Goal: Task Accomplishment & Management: Manage account settings

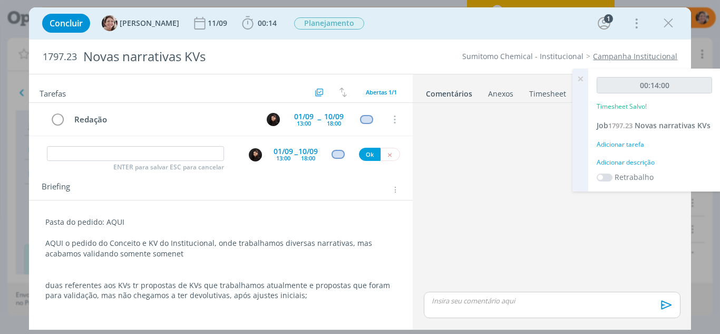
scroll to position [42, 0]
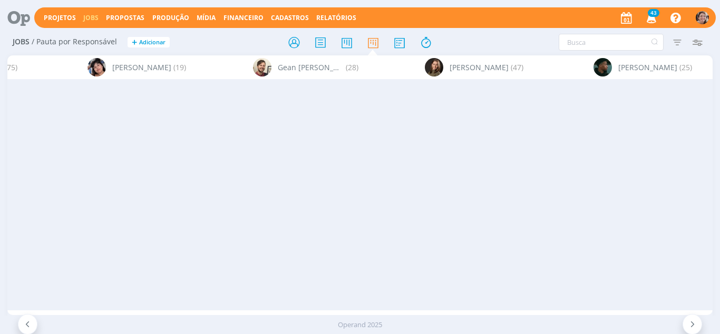
scroll to position [0, 1988]
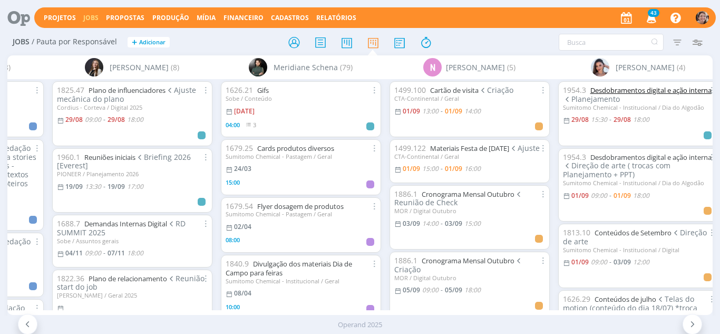
click at [646, 87] on link "Desdobramentos digital e ação interna" at bounding box center [650, 89] width 121 height 9
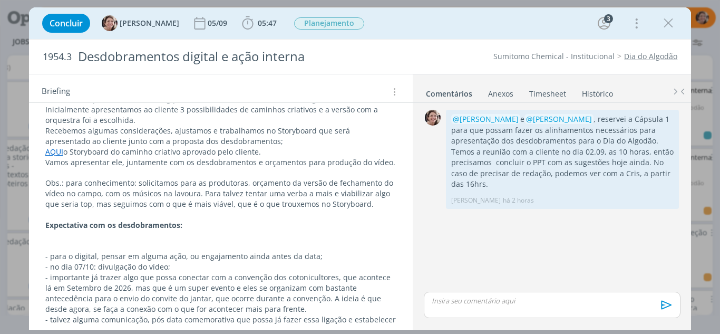
scroll to position [133, 0]
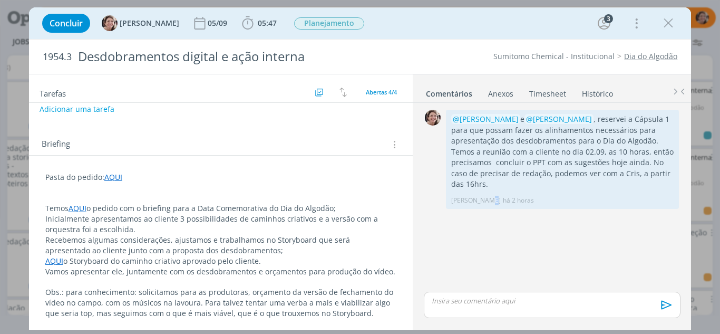
click at [482, 228] on div "0 @Nicole Bartz e @William Meurer , reservei a Cápsula 1 para que possam fazer …" at bounding box center [552, 198] width 265 height 182
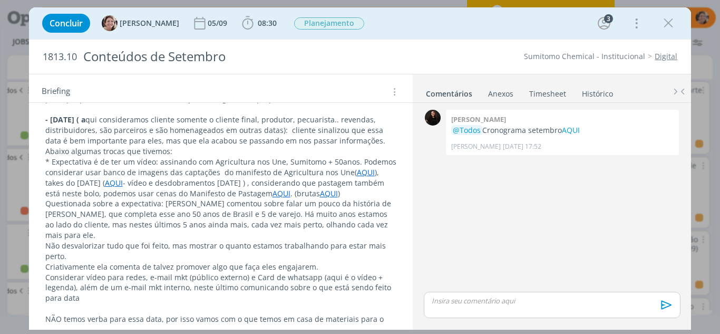
scroll to position [369, 0]
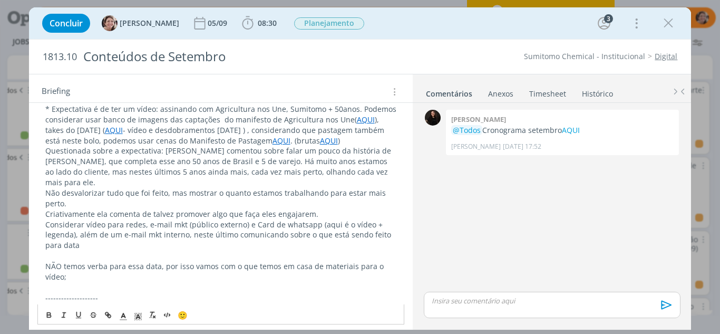
click at [81, 261] on p "NÃO temos verba para essa data, por isso vamos com o que temos em casa de mater…" at bounding box center [221, 271] width 352 height 21
click at [84, 265] on p "NÃO temos verba para essa data, por isso vamos com o que temos em casa de mater…" at bounding box center [221, 271] width 352 height 21
drag, startPoint x: 116, startPoint y: 287, endPoint x: 100, endPoint y: 293, distance: 17.2
click at [96, 293] on p "IMPORTANTE: AQUI temos as páginas interna do caderno de Agricultura nos une, e …" at bounding box center [221, 303] width 352 height 21
click at [110, 310] on button "dialog" at bounding box center [108, 314] width 15 height 13
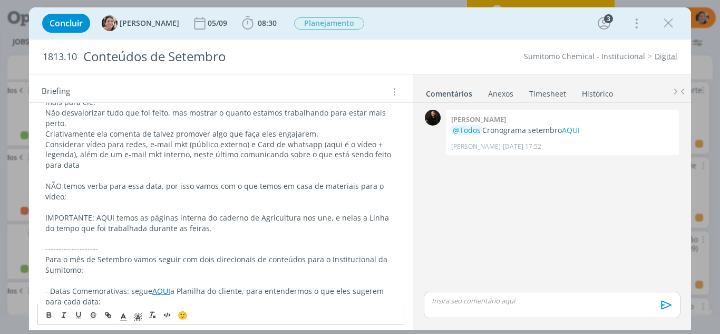
scroll to position [474, 0]
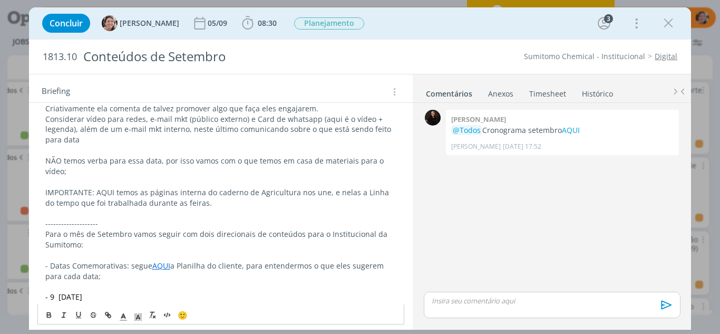
click at [121, 250] on p "dialog" at bounding box center [221, 255] width 352 height 11
click at [109, 187] on p "IMPORTANTE: AQUI temos as páginas interna do caderno de Agricultura nos une, e …" at bounding box center [221, 197] width 352 height 21
drag, startPoint x: 113, startPoint y: 182, endPoint x: 108, endPoint y: 315, distance: 132.4
click at [94, 187] on p "IMPORTANTE: AQUI temos as páginas interna do caderno de Agricultura nos une, e …" at bounding box center [221, 197] width 352 height 21
click at [108, 315] on icon "dialog" at bounding box center [109, 315] width 3 height 3
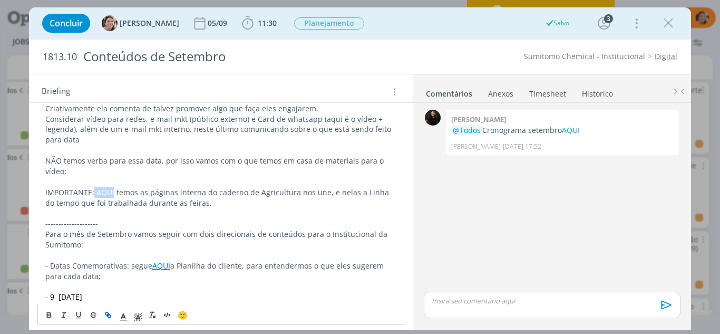
type input "AQUI"
paste input "https://sobeae.sharepoint.com/:b:/s/SOBEAE/ESlhCiNVC2dGkQvqRhaLtl0BsYCfzl2tceBN…"
type input "https://sobeae.sharepoint.com/:b:/s/SOBEAE/ESlhCiNVC2dGkQvqRhaLtl0BsYCfzl2tceBN…"
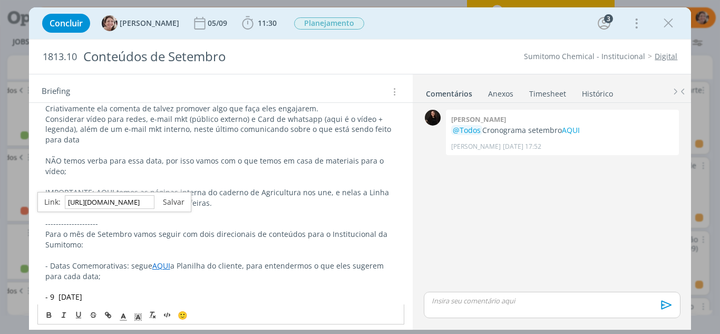
click at [181, 200] on link "dialog" at bounding box center [169, 202] width 30 height 10
drag, startPoint x: 174, startPoint y: 199, endPoint x: 85, endPoint y: 157, distance: 99.0
click at [174, 208] on p "dialog" at bounding box center [221, 213] width 352 height 11
drag, startPoint x: 93, startPoint y: 182, endPoint x: 44, endPoint y: 179, distance: 48.6
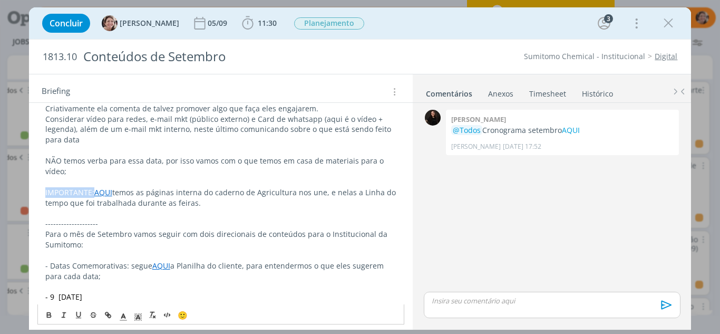
click at [44, 179] on div "Pasta do pedido AQUI 28.08.25 - Sobre as datas comemorativas, fizemos questiona…" at bounding box center [220, 187] width 367 height 720
click at [50, 313] on icon "dialog" at bounding box center [48, 314] width 3 height 2
click at [99, 229] on p "Para o mês de Setembro vamos seguir com dois direcionais de conteúdos para o In…" at bounding box center [221, 239] width 352 height 21
click at [214, 192] on p "IMPORTANTE: AQUI temos as páginas interna do caderno de Agricultura nos une, e …" at bounding box center [221, 197] width 352 height 21
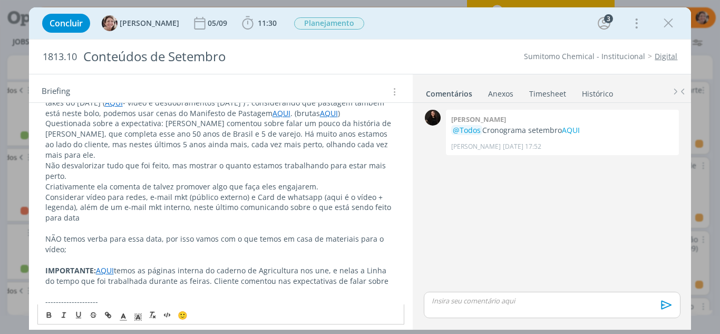
scroll to position [422, 0]
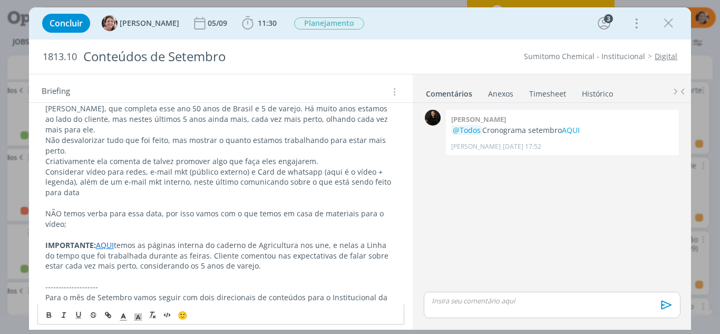
click at [98, 240] on link "AQUI" at bounding box center [105, 245] width 18 height 10
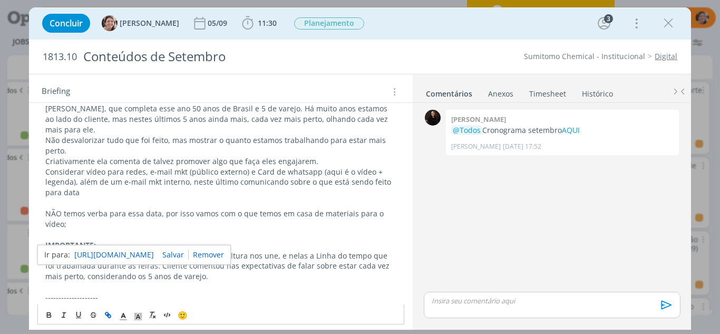
click at [183, 310] on span "🙂" at bounding box center [183, 314] width 10 height 11
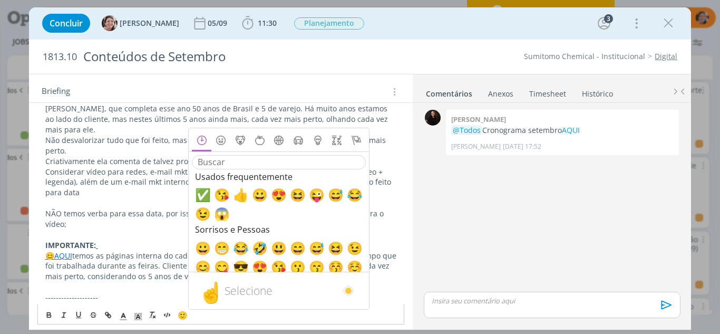
click at [320, 285] on div "Selecione" at bounding box center [294, 290] width 138 height 13
click at [247, 212] on div "Usados frequentemente ✅ 😘 👍 😀 😍 😆 😜 😅 😂 😉 😱" at bounding box center [279, 195] width 174 height 53
drag, startPoint x: 529, startPoint y: 257, endPoint x: 213, endPoint y: 274, distance: 316.2
click at [527, 257] on div "0 Sandriny soares @Todos Cronograma setembro AQUI Sandriny Soares 26/08 às 17:5…" at bounding box center [552, 198] width 265 height 182
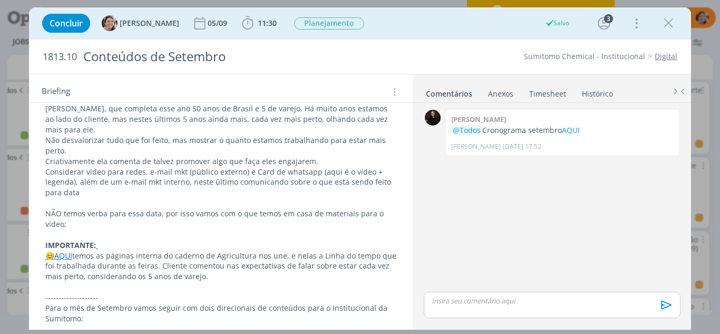
click at [52, 250] on span "😊" at bounding box center [49, 255] width 9 height 10
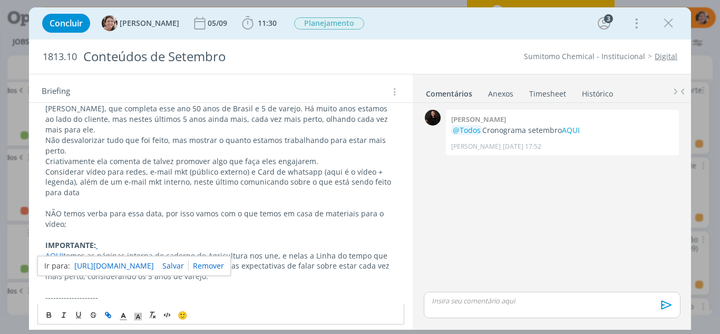
click at [272, 303] on p "Para o mês de Setembro vamos seguir com dois direcionais de conteúdos para o In…" at bounding box center [221, 313] width 352 height 21
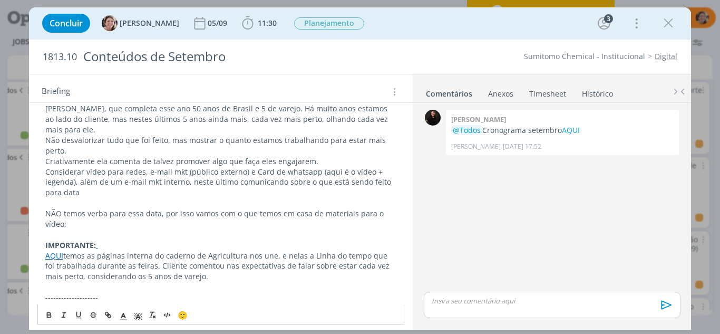
click at [222, 281] on p "dialog" at bounding box center [221, 286] width 352 height 11
click at [109, 292] on p "Sobre a Verba: poemos considerar locução no vídeo, essa verba cliente retornou …" at bounding box center [221, 302] width 352 height 21
click at [106, 292] on p "Sobre a Verba: poemos considerar locução no vídeo, essa verba cliente retornou …" at bounding box center [221, 302] width 352 height 21
click at [93, 295] on p "Sobre a Verba: podemos considerar locução no vídeo, essa verba cliente retornou…" at bounding box center [221, 302] width 352 height 21
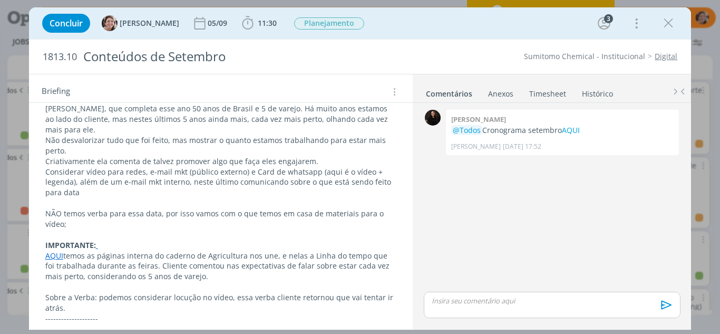
click at [546, 91] on link "Timesheet" at bounding box center [548, 91] width 38 height 15
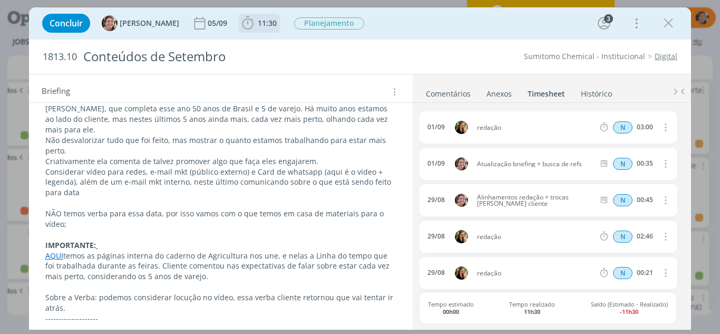
click at [240, 29] on icon "dialog" at bounding box center [248, 23] width 16 height 16
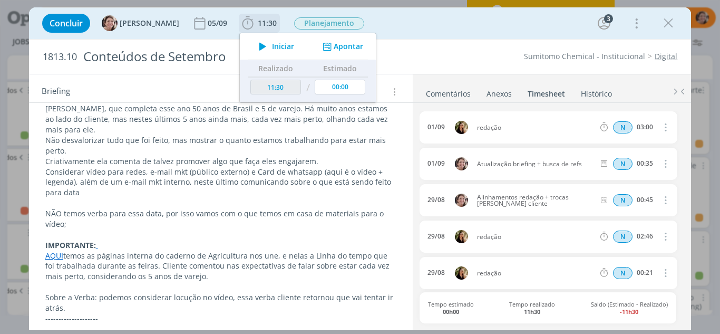
click at [335, 45] on button "Apontar" at bounding box center [342, 46] width 44 height 11
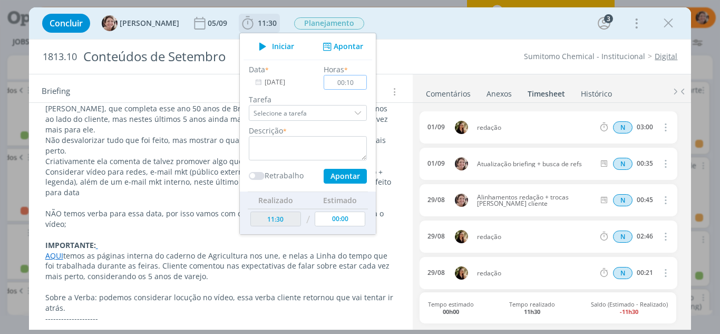
type input "00:10"
drag, startPoint x: 316, startPoint y: 143, endPoint x: 303, endPoint y: 145, distance: 13.4
click at [315, 144] on textarea "dialog" at bounding box center [308, 148] width 118 height 24
type textarea "S"
type textarea "Revisão + consideração proposta Dia do cliente"
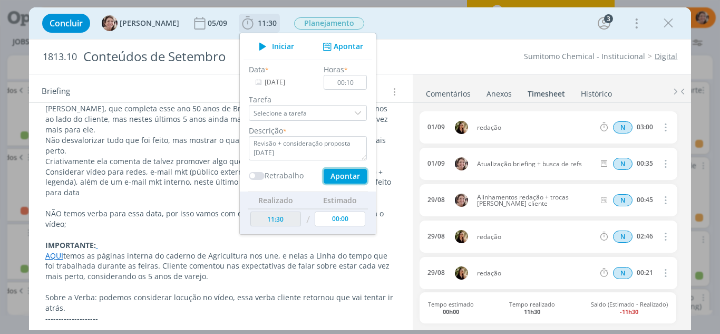
click at [350, 178] on button "Apontar" at bounding box center [345, 176] width 43 height 15
type input "11:40"
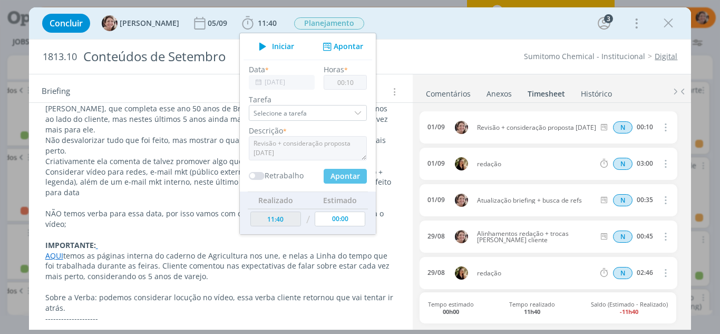
type input "00:00"
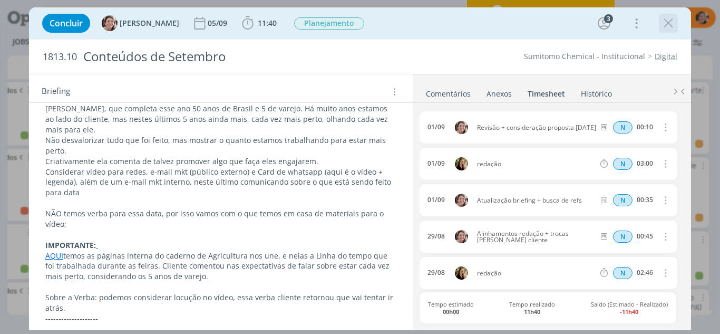
click at [668, 21] on icon "dialog" at bounding box center [668, 23] width 16 height 16
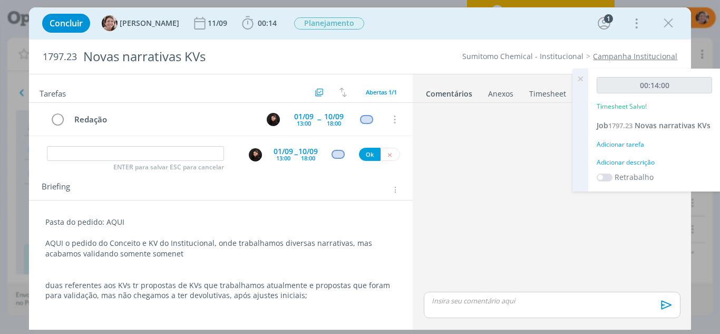
scroll to position [42, 0]
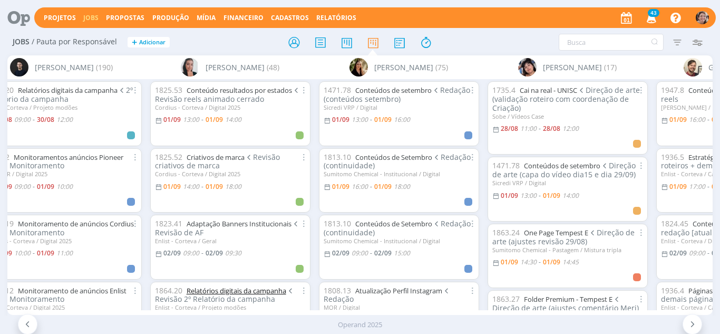
scroll to position [0, 706]
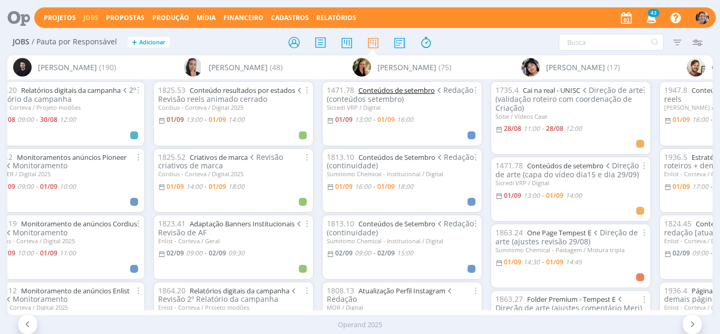
click at [376, 86] on link "Conteúdos de setembro" at bounding box center [396, 89] width 76 height 9
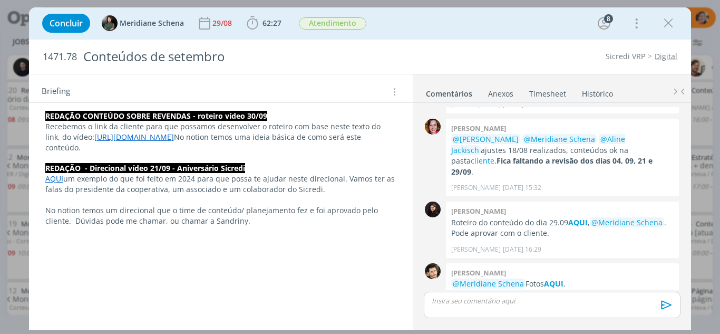
scroll to position [1001, 0]
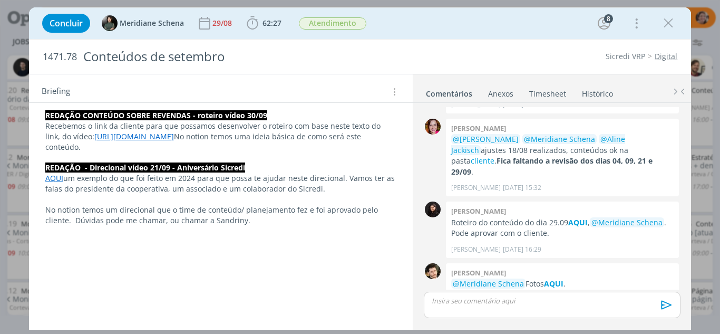
click at [267, 288] on p "dialog" at bounding box center [221, 293] width 352 height 11
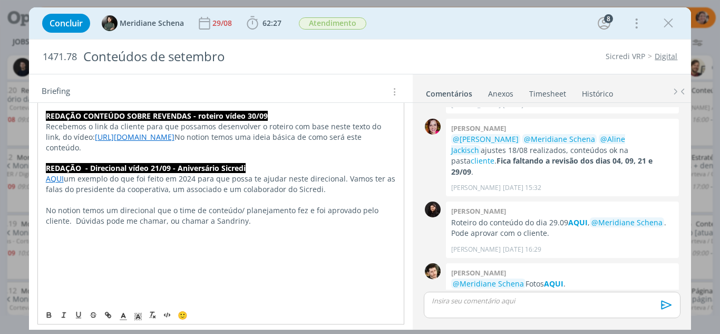
click at [192, 278] on p "dialog" at bounding box center [221, 283] width 351 height 11
click at [90, 289] on p "dialog" at bounding box center [221, 294] width 351 height 11
click at [66, 289] on p "dialog" at bounding box center [221, 294] width 351 height 11
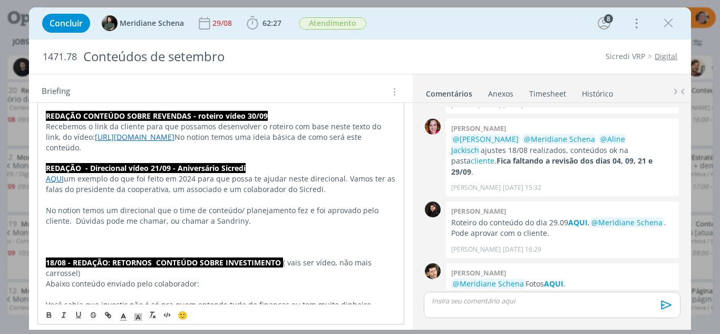
click at [56, 173] on link "AQUI" at bounding box center [55, 178] width 18 height 10
click at [115, 196] on div "https://sobeae.sharepoint.com/:w:/r/sites/SOBEAE/_layouts/15/Doc.aspx?sourcedoc…" at bounding box center [133, 188] width 193 height 20
click at [114, 189] on link "https://sobeae.sharepoint.com/:w:/r/sites/SOBEAE/_layouts/15/Doc.aspx?sourcedoc…" at bounding box center [114, 188] width 80 height 14
click at [151, 226] on p "dialog" at bounding box center [221, 231] width 351 height 11
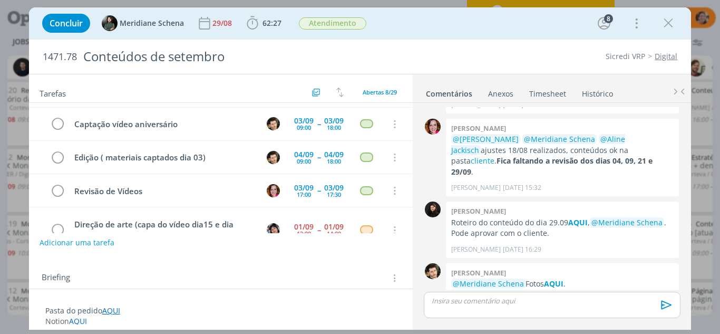
scroll to position [157, 0]
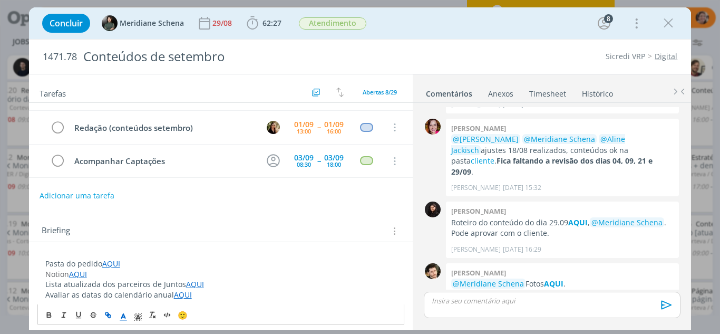
scroll to position [105, 0]
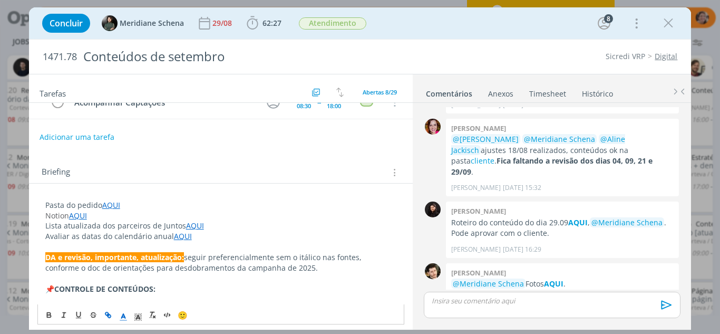
click at [81, 216] on link "AQUI" at bounding box center [78, 215] width 18 height 10
click at [78, 217] on link "AQUI" at bounding box center [78, 215] width 18 height 10
click at [91, 232] on link "https://sobe-ae.notion.site/f814bb3bb7a44638848835513bd93456?v=76c358fb4dd34183…" at bounding box center [114, 236] width 80 height 14
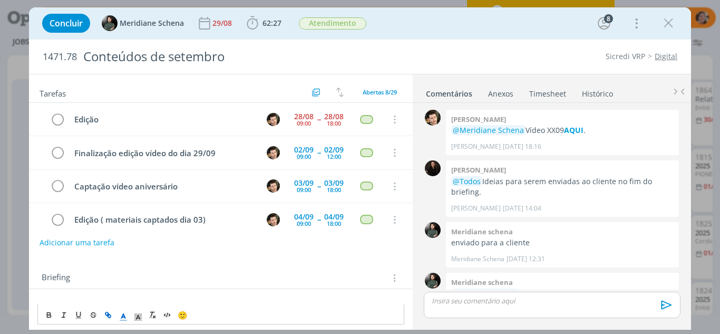
scroll to position [1434, 0]
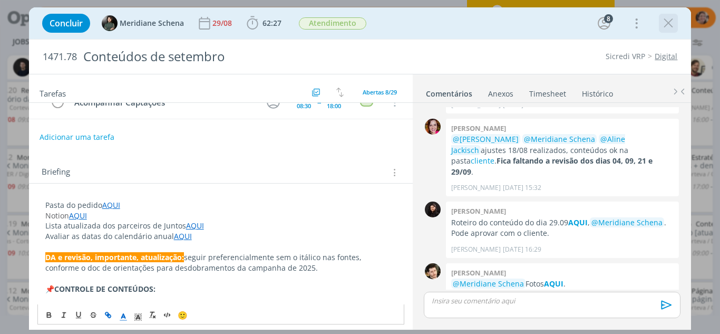
click at [674, 27] on icon "dialog" at bounding box center [668, 23] width 16 height 16
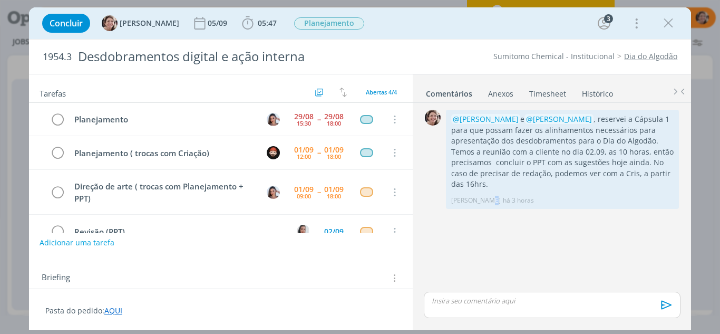
scroll to position [24, 0]
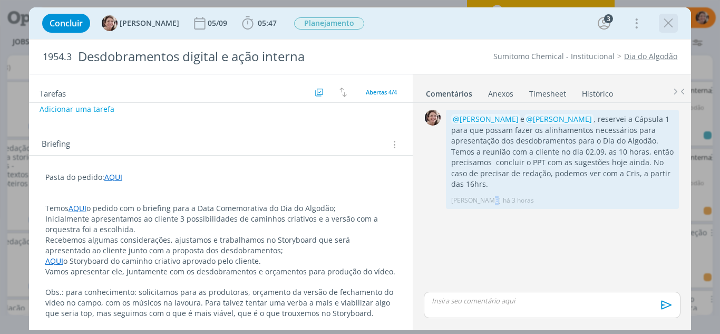
click at [669, 25] on icon "dialog" at bounding box center [668, 23] width 16 height 16
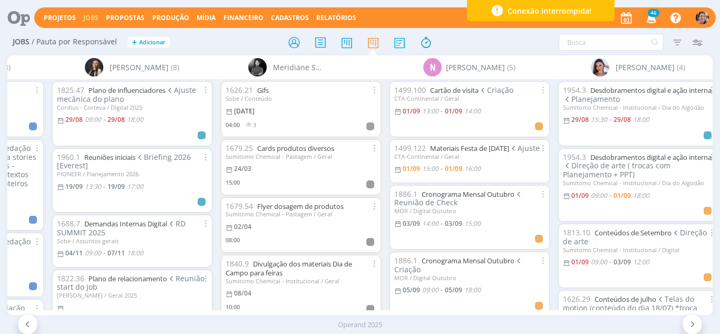
click at [563, 4] on div "Conexão interrompida!" at bounding box center [541, 10] width 148 height 21
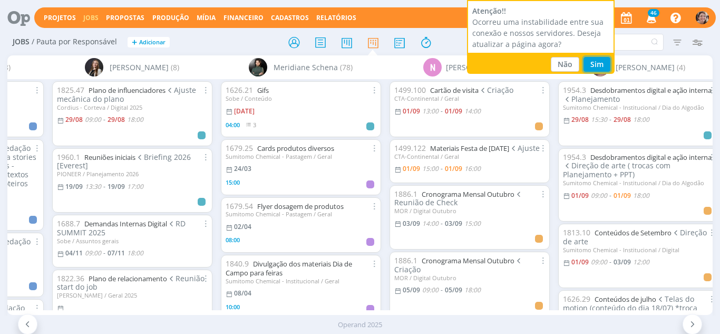
drag, startPoint x: 599, startPoint y: 59, endPoint x: 551, endPoint y: 40, distance: 51.8
click at [598, 59] on button "Sim" at bounding box center [596, 64] width 27 height 15
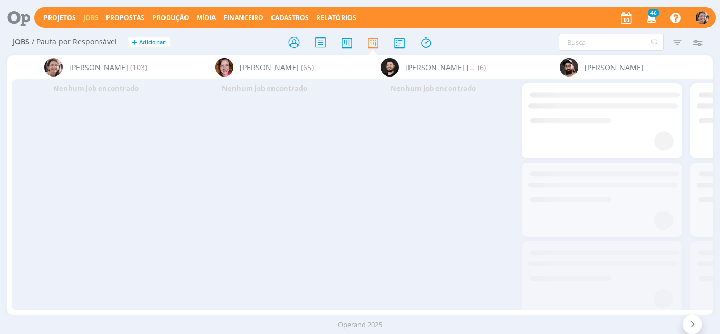
click at [696, 330] on div at bounding box center [693, 324] width 20 height 21
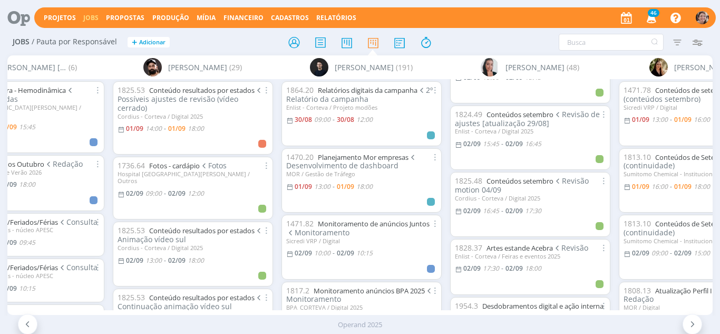
scroll to position [316, 0]
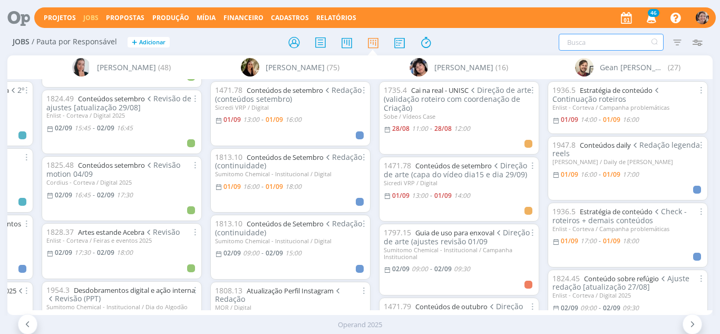
click at [601, 45] on input "text" at bounding box center [611, 42] width 105 height 17
type input "mistura"
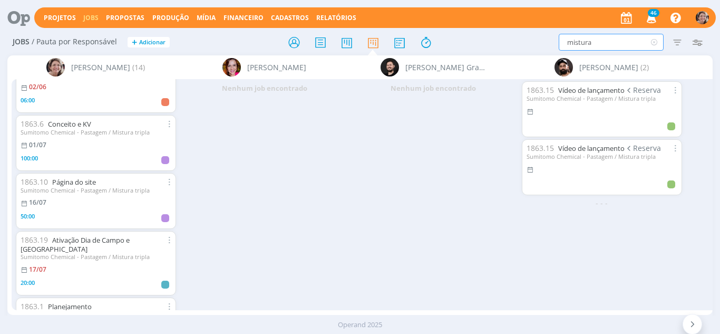
scroll to position [158, 0]
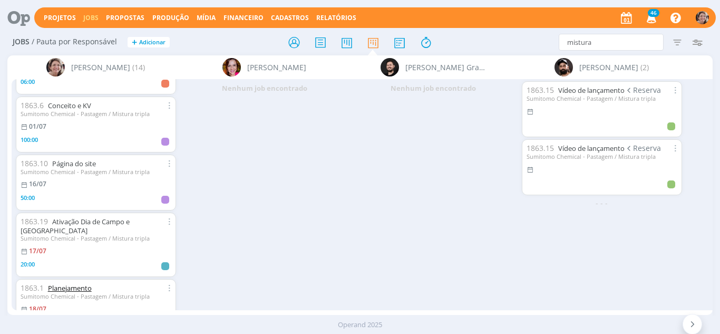
click at [81, 283] on link "Planejamento" at bounding box center [70, 287] width 44 height 9
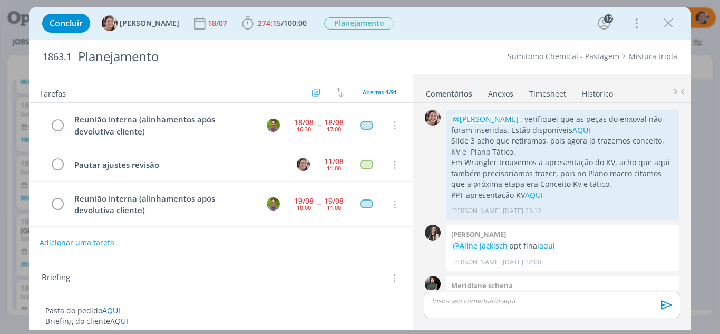
scroll to position [1499, 0]
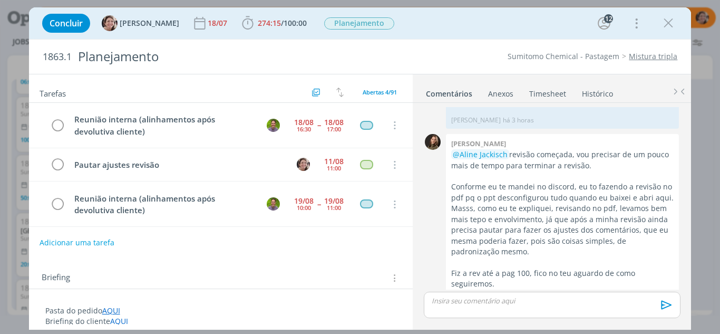
click at [449, 300] on p "dialog" at bounding box center [551, 300] width 239 height 9
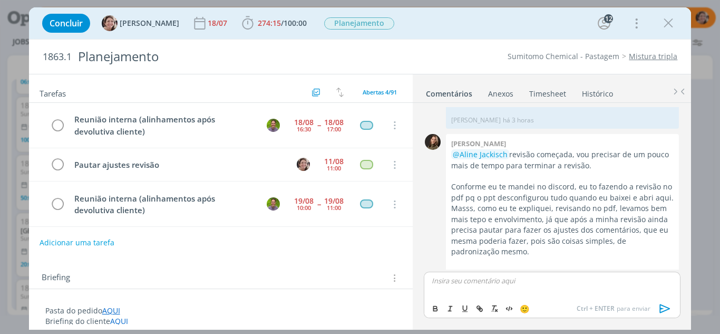
scroll to position [1519, 0]
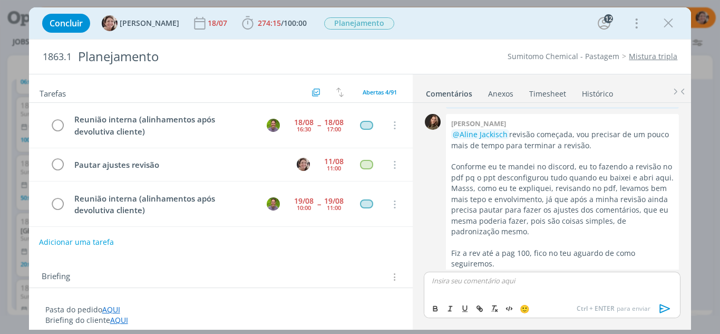
click at [88, 239] on button "Adicionar uma tarefa" at bounding box center [76, 242] width 75 height 18
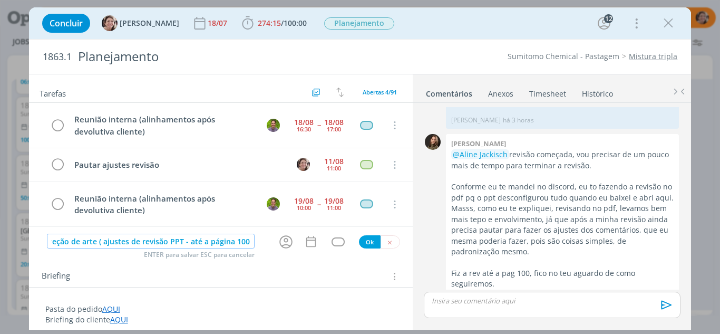
scroll to position [0, 13]
click at [280, 245] on icon "dialog" at bounding box center [286, 242] width 16 height 16
type input "Direção de arte ( ajustes de revisão PPT - até a página 100)"
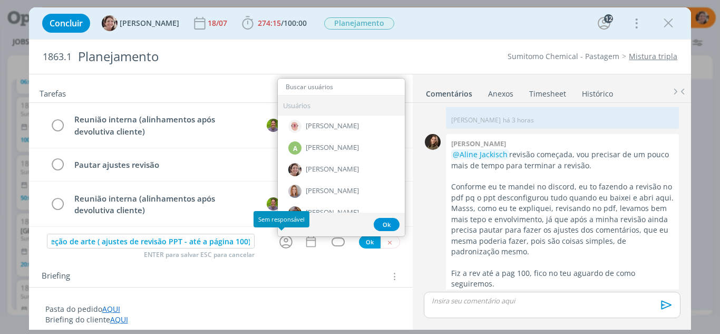
scroll to position [0, 0]
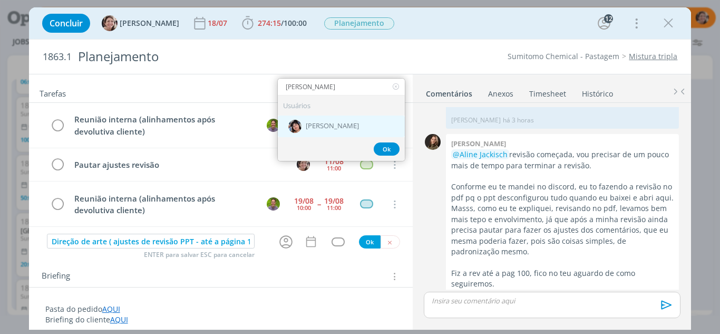
type input "elia"
click at [306, 126] on span "[PERSON_NAME]" at bounding box center [332, 126] width 53 height 8
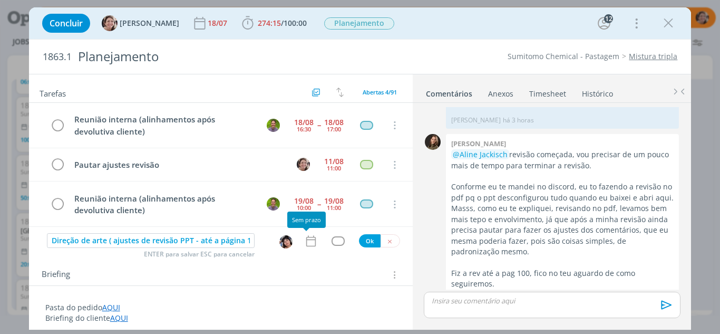
click at [304, 239] on icon "dialog" at bounding box center [311, 241] width 14 height 14
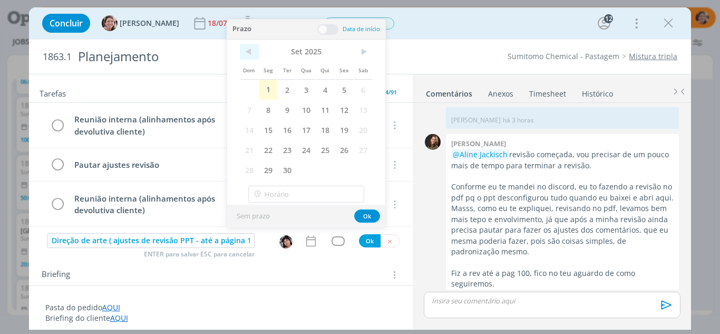
drag, startPoint x: 268, startPoint y: 87, endPoint x: 242, endPoint y: 57, distance: 39.6
click at [267, 87] on span "1" at bounding box center [268, 90] width 19 height 20
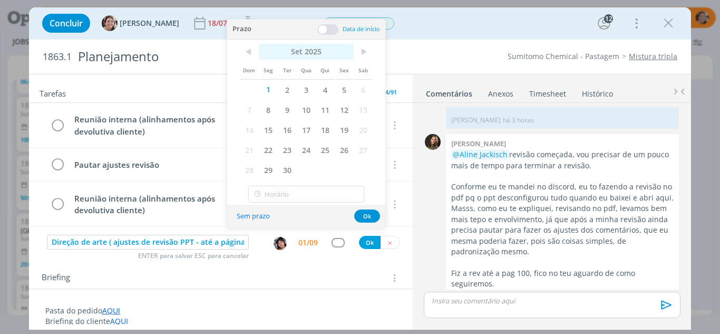
drag, startPoint x: 326, startPoint y: 36, endPoint x: 323, endPoint y: 57, distance: 21.3
click at [326, 36] on div "Prazo Data de início" at bounding box center [306, 30] width 158 height 20
click at [269, 91] on span "1" at bounding box center [268, 90] width 19 height 20
click at [325, 35] on div "Prazo Data de início" at bounding box center [306, 30] width 158 height 20
click at [322, 30] on span at bounding box center [327, 29] width 21 height 11
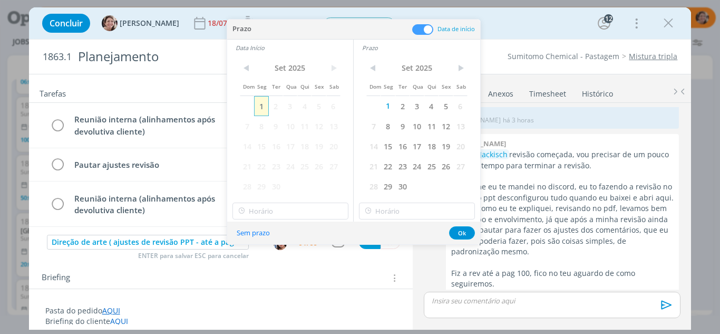
click at [264, 106] on span "1" at bounding box center [261, 106] width 14 height 20
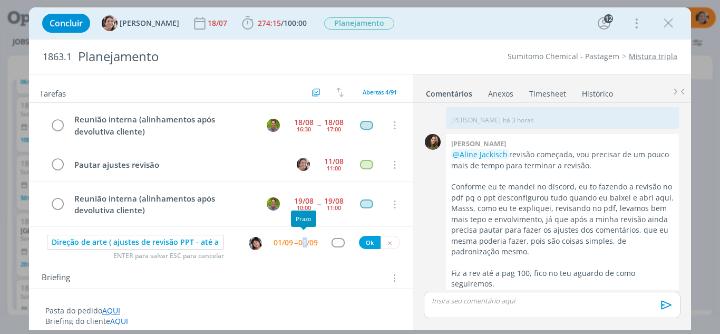
click at [300, 241] on div "01/09" at bounding box center [308, 242] width 20 height 7
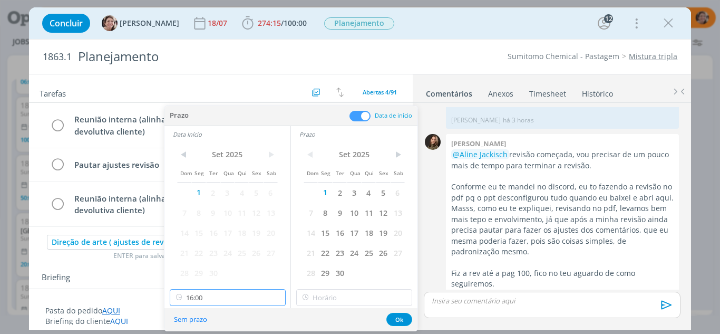
click at [255, 295] on input "16:00" at bounding box center [228, 297] width 116 height 17
click at [181, 208] on div "15:15" at bounding box center [229, 212] width 118 height 19
type input "15:15"
type input "16:00"
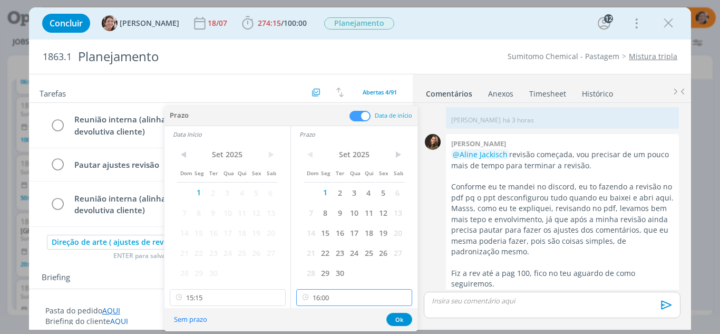
click at [366, 298] on input "16:00" at bounding box center [354, 297] width 116 height 17
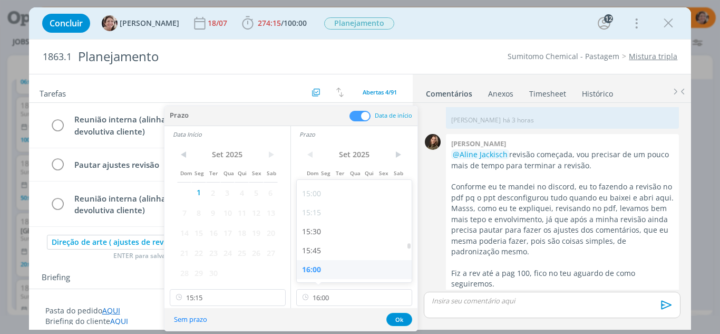
click at [316, 266] on div "16:00" at bounding box center [356, 269] width 118 height 19
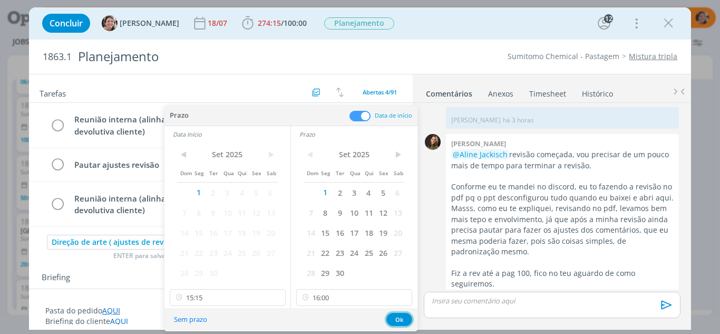
click at [403, 317] on button "Ok" at bounding box center [399, 319] width 26 height 13
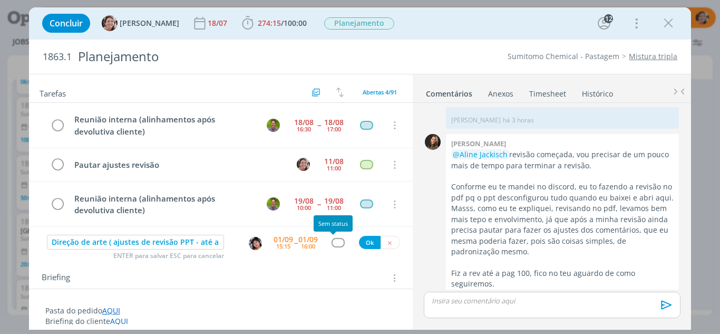
click at [336, 241] on div "dialog" at bounding box center [338, 242] width 13 height 9
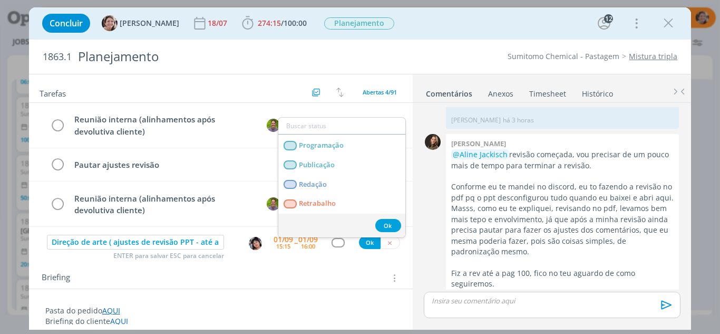
scroll to position [230, 0]
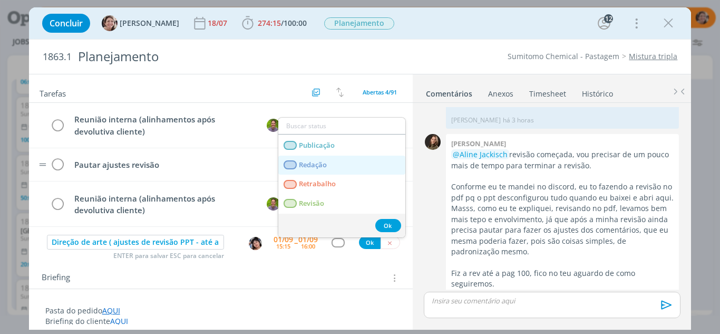
drag, startPoint x: 307, startPoint y: 162, endPoint x: 337, endPoint y: 179, distance: 34.9
click at [307, 163] on span "Redação" at bounding box center [313, 165] width 28 height 8
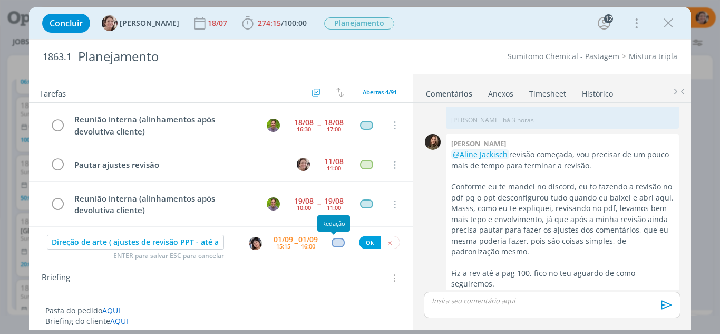
click at [336, 241] on div "dialog" at bounding box center [338, 242] width 13 height 9
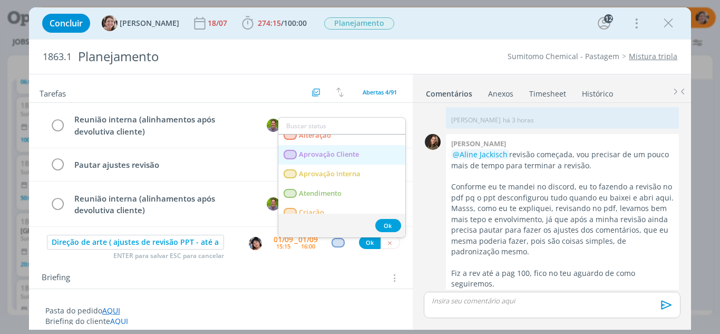
scroll to position [53, 0]
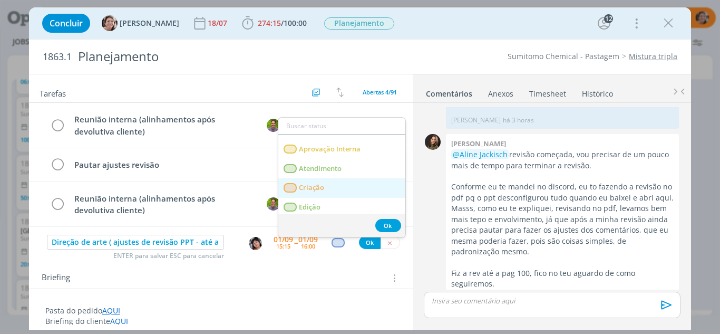
click at [316, 186] on span "Criação" at bounding box center [311, 187] width 25 height 8
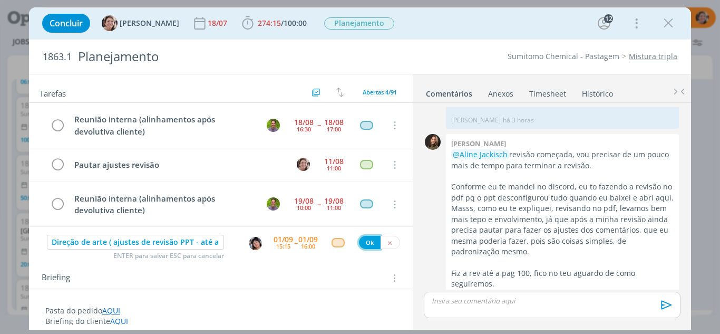
click at [362, 239] on button "Ok" at bounding box center [370, 242] width 22 height 13
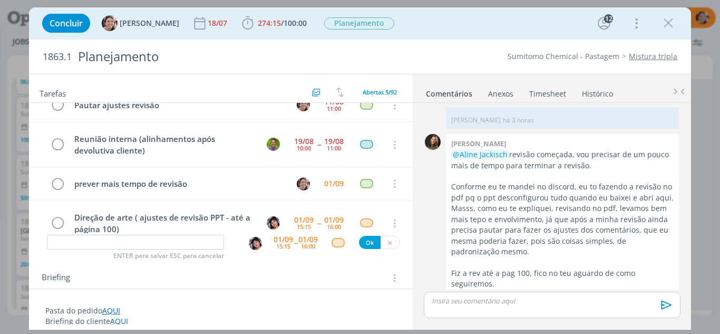
drag, startPoint x: 560, startPoint y: 308, endPoint x: 553, endPoint y: 305, distance: 7.5
click at [558, 307] on div "dialog" at bounding box center [552, 304] width 256 height 26
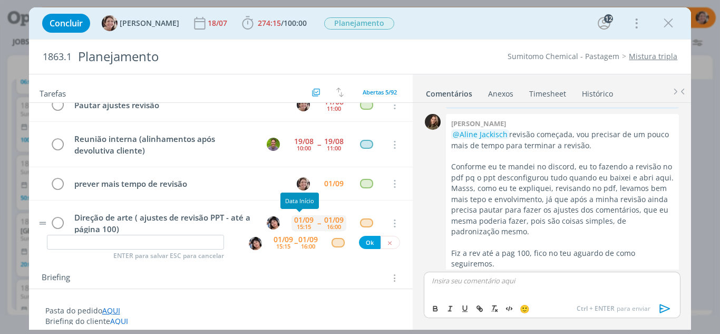
click at [305, 223] on div "15:15" at bounding box center [304, 226] width 14 height 6
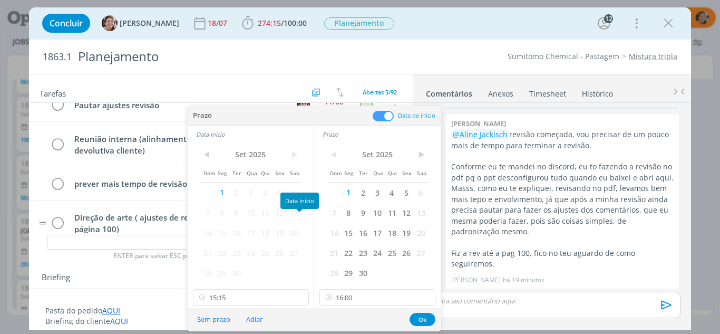
scroll to position [1499, 0]
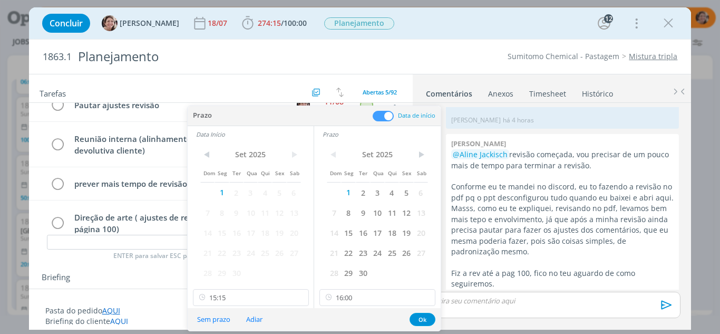
click at [360, 306] on div "< Set 2025 > Dom Seg Ter Qua Qui Sex Sab 1 2 3 4 5 6 7 8 9 10 11 12 13 14 15 16…" at bounding box center [377, 225] width 127 height 166
click at [359, 298] on input "16:00" at bounding box center [377, 297] width 116 height 17
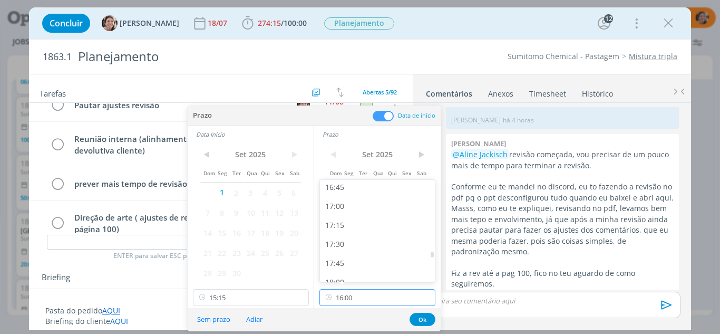
scroll to position [1292, 0]
drag, startPoint x: 334, startPoint y: 186, endPoint x: 316, endPoint y: 201, distance: 23.2
click at [334, 185] on div "17:00" at bounding box center [379, 187] width 118 height 19
type input "17:00"
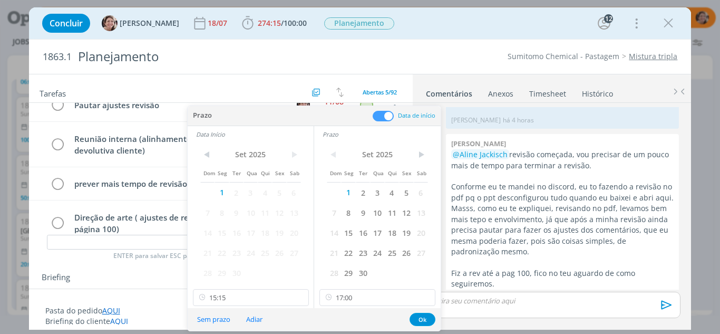
scroll to position [1290, 0]
click at [257, 295] on input "15:15" at bounding box center [251, 297] width 116 height 17
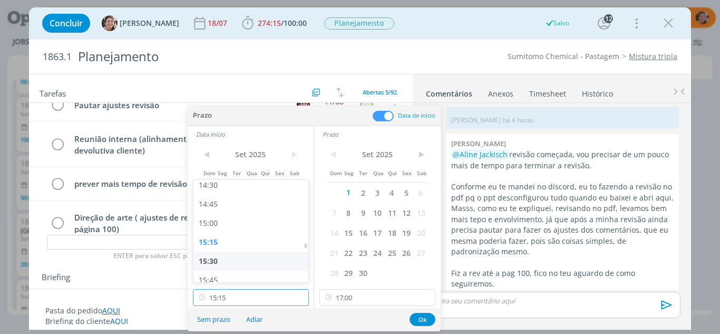
scroll to position [1130, 0]
click at [229, 273] on div "16:00" at bounding box center [252, 273] width 118 height 19
type input "16:00"
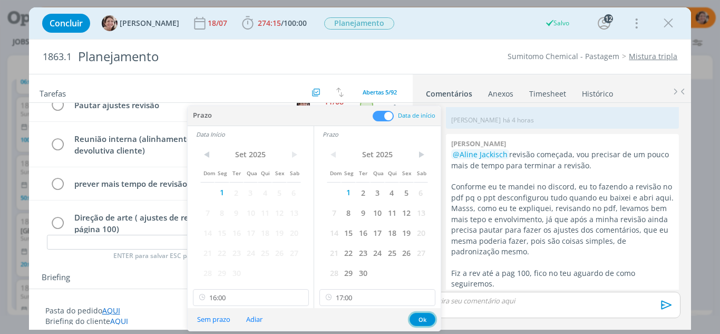
click at [430, 314] on button "Ok" at bounding box center [423, 319] width 26 height 13
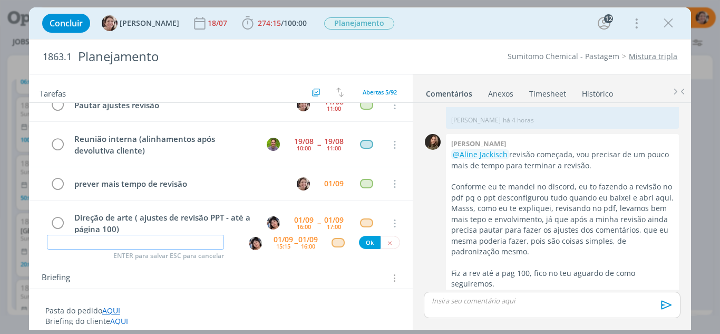
click at [206, 245] on input "dialog" at bounding box center [136, 242] width 178 height 15
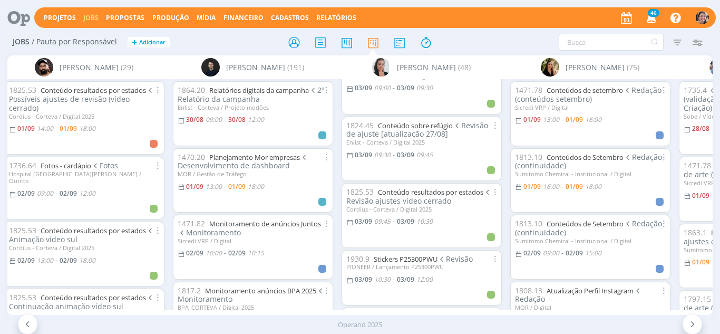
scroll to position [633, 0]
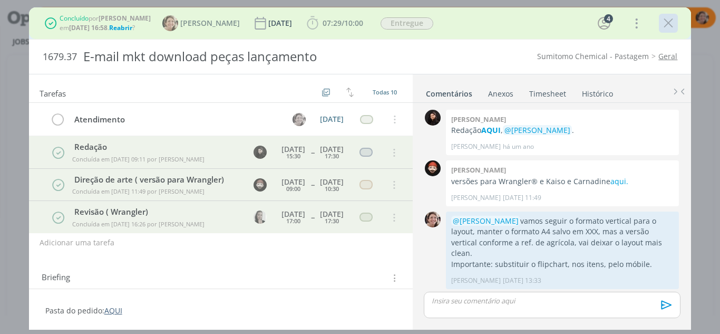
scroll to position [471, 0]
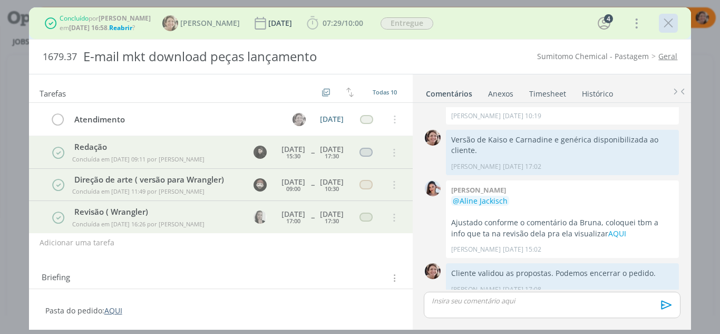
click at [674, 24] on icon "dialog" at bounding box center [668, 23] width 16 height 16
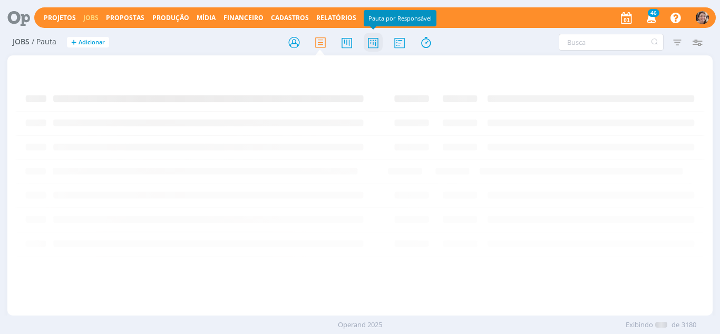
click at [380, 50] on icon at bounding box center [373, 42] width 19 height 21
click at [369, 42] on icon at bounding box center [373, 42] width 19 height 21
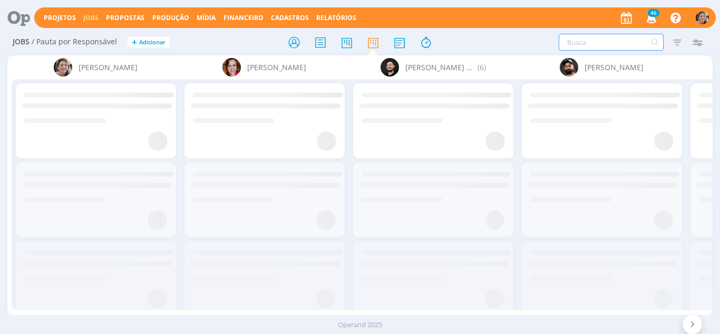
drag, startPoint x: 587, startPoint y: 40, endPoint x: 577, endPoint y: 37, distance: 10.5
click at [588, 40] on input "text" at bounding box center [611, 42] width 105 height 17
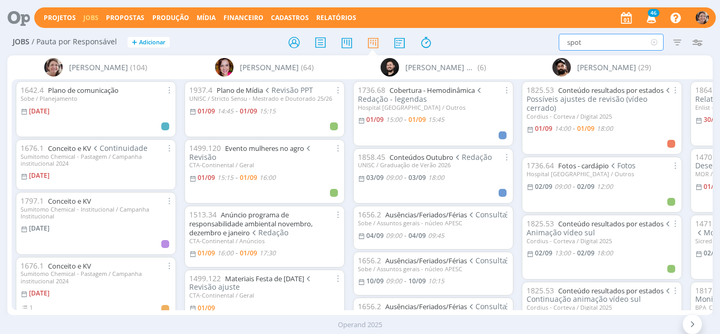
type input "spot"
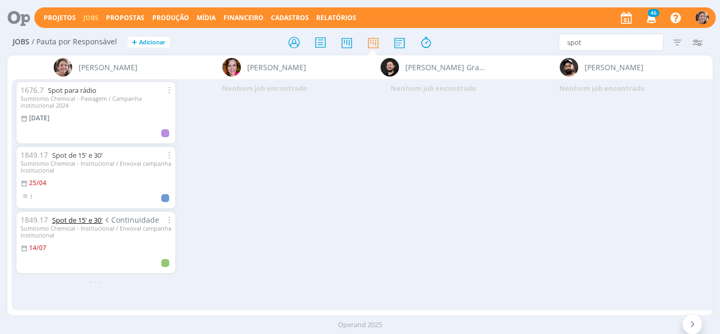
click at [69, 220] on link "Spot de 15' e 30'" at bounding box center [77, 219] width 51 height 9
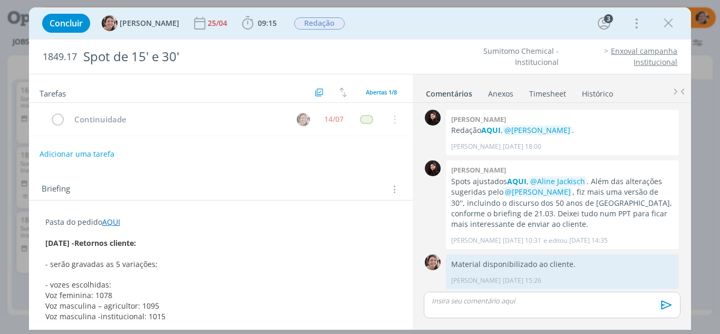
scroll to position [369, 0]
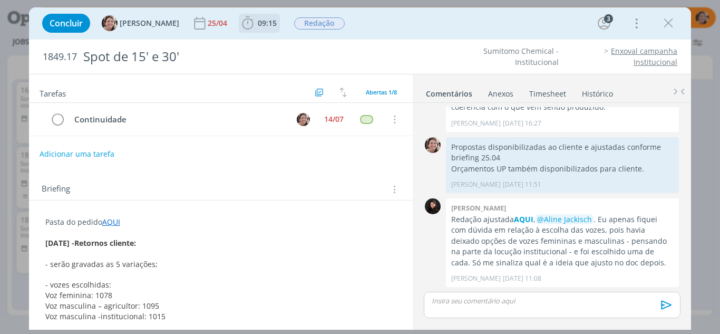
click at [240, 27] on icon "dialog" at bounding box center [248, 23] width 16 height 16
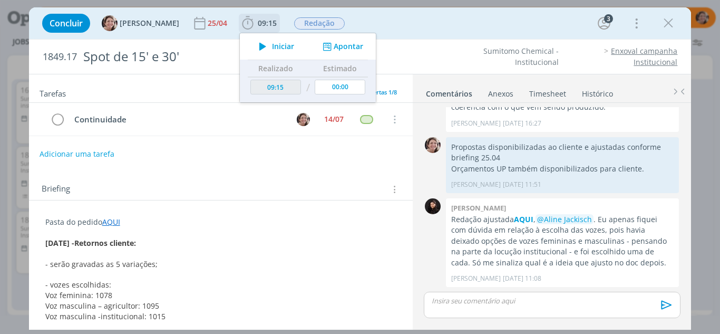
click at [272, 43] on span "Iniciar" at bounding box center [283, 46] width 22 height 7
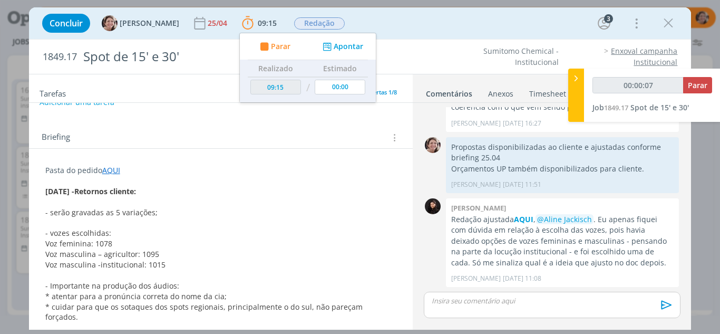
scroll to position [0, 0]
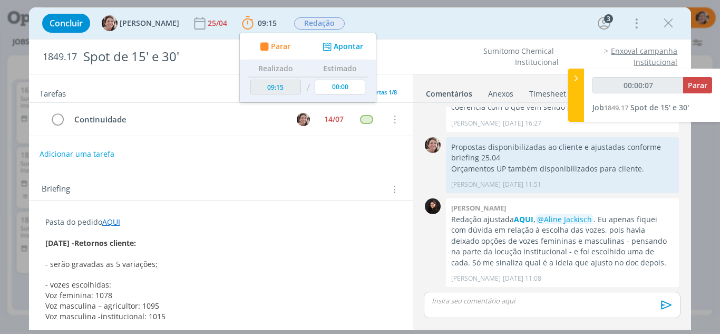
type input "00:00:08"
click at [575, 76] on icon at bounding box center [576, 78] width 11 height 11
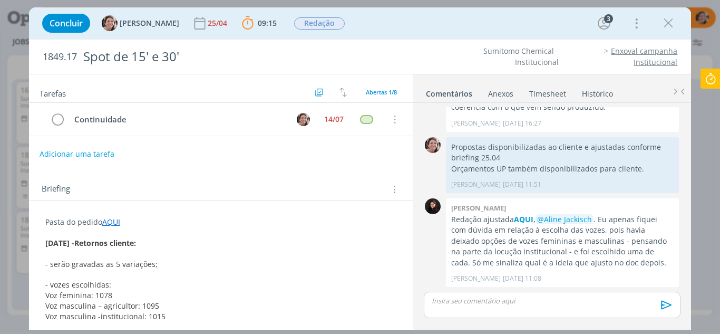
click at [162, 232] on p "dialog" at bounding box center [221, 232] width 352 height 11
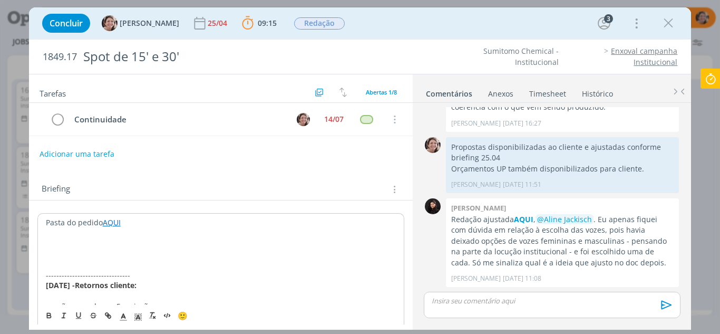
click at [74, 261] on p "dialog" at bounding box center [221, 264] width 351 height 11
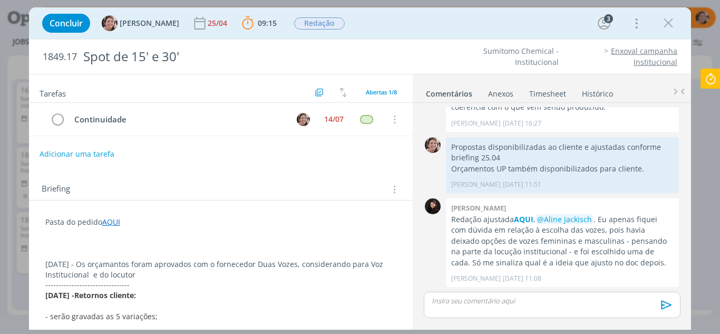
click at [142, 277] on p "[DATE] - Os orçamantos foram aprovados com o fornecedor Duas Vozes, considerand…" at bounding box center [221, 269] width 352 height 21
click at [308, 276] on p "[DATE] - Os orçamantos foram aprovados com o fornecedor Duas Vozes, considerand…" at bounding box center [221, 269] width 352 height 21
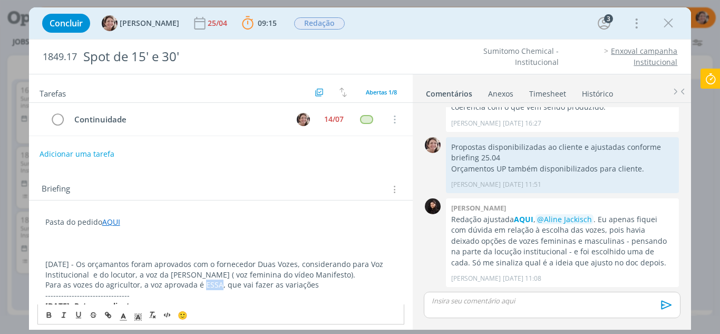
drag, startPoint x: 218, startPoint y: 285, endPoint x: 201, endPoint y: 283, distance: 16.6
click at [201, 283] on p "Para as vozes do agricultor, a voz aprovada é ESSA, que vai fazer as variações" at bounding box center [221, 284] width 352 height 11
click at [110, 312] on icon "dialog" at bounding box center [108, 314] width 8 height 8
type input "ESSA"
paste input "[URL][DOMAIN_NAME]"
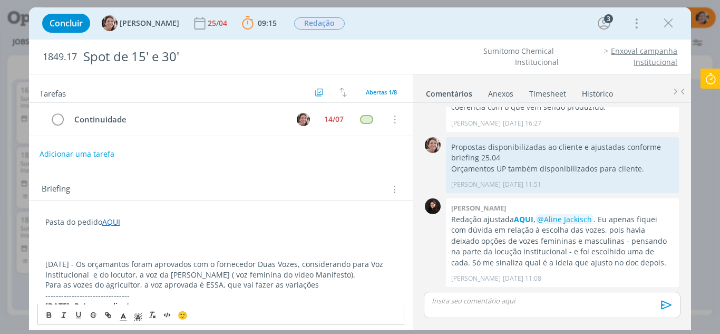
scroll to position [53, 0]
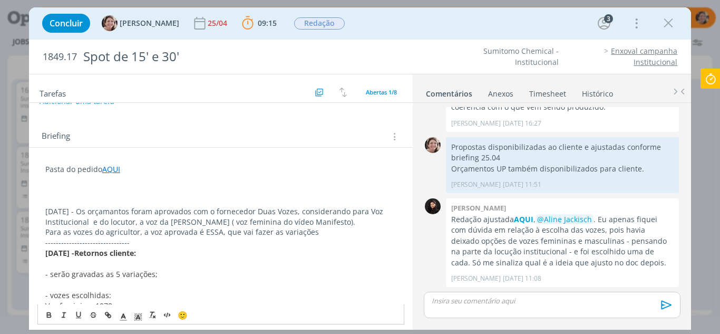
click at [212, 247] on p "--------------------------------" at bounding box center [221, 242] width 352 height 11
drag, startPoint x: 217, startPoint y: 234, endPoint x: 201, endPoint y: 230, distance: 16.2
click at [201, 230] on p "Para as vozes do agricultor, a voz aprovada é ESSA, que vai fazer as variações" at bounding box center [221, 232] width 352 height 11
click at [110, 315] on icon "dialog" at bounding box center [108, 314] width 8 height 8
type input "ESSA"
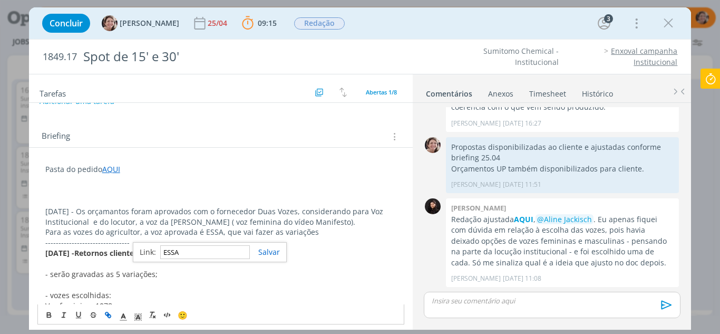
scroll to position [0, 0]
paste input "https://sobeae.sharepoint.com/:v:/s/SOBEAE/EVFcD6MRK9lHvP8vckvgSrUB-r0WmPS8CxnL…"
type input "https://sobeae.sharepoint.com/:v:/s/SOBEAE/EVFcD6MRK9lHvP8vckvgSrUB-r0WmPS8CxnL…"
click at [269, 251] on link "dialog" at bounding box center [265, 252] width 30 height 10
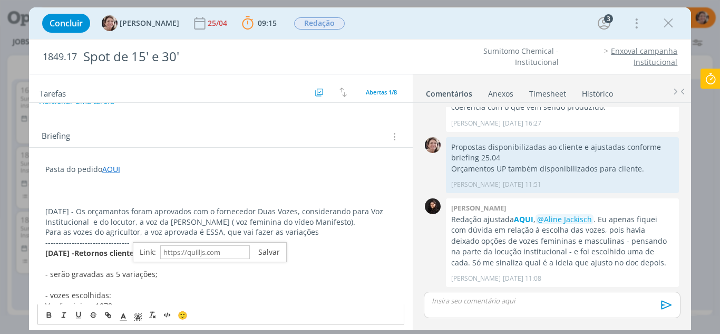
scroll to position [0, 0]
click at [350, 234] on p "Para as vozes do agricultor, a voz aprovada é ESSA , que vai fazer as variações" at bounding box center [221, 232] width 352 height 11
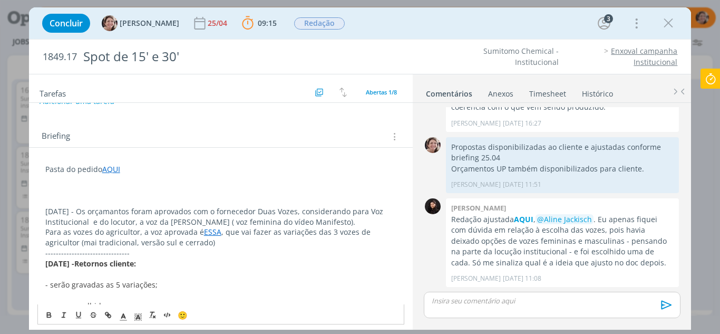
click at [72, 246] on p "Para as vozes do agricultor, a voz aprovada é ESSA , que vai fazer as variações…" at bounding box center [221, 237] width 352 height 21
click at [202, 251] on p "--------------------------------" at bounding box center [221, 253] width 352 height 11
click at [201, 244] on p "Para as vozes do agricultor, a voz aprovada é ESSA , que vai fazer as variações…" at bounding box center [221, 237] width 352 height 21
click at [83, 263] on p "AQUI o PPt com os Spots aprovados." at bounding box center [221, 263] width 352 height 11
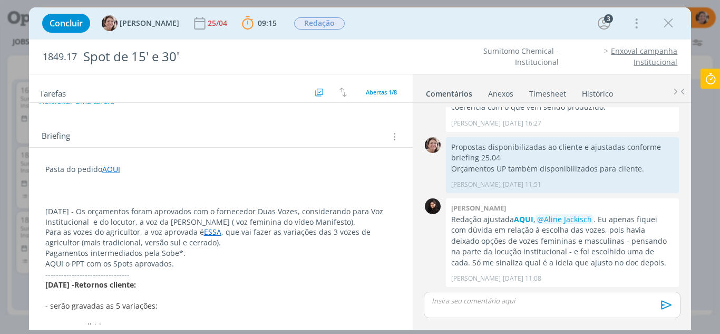
click at [708, 85] on icon at bounding box center [710, 79] width 19 height 21
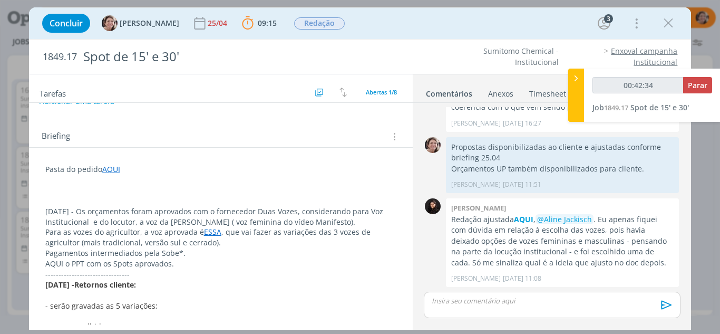
click at [696, 93] on div "00:42:34 Parar" at bounding box center [652, 89] width 120 height 25
type input "00:42:35"
click at [696, 88] on span "Parar" at bounding box center [698, 85] width 20 height 10
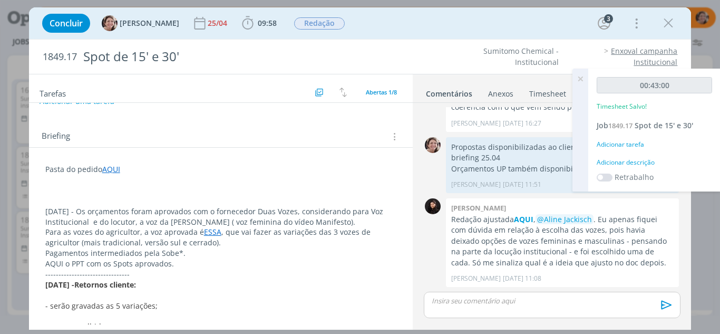
click at [275, 325] on div "Tarefas Usar Job de template Criar template a partir deste job Visualizar Templ…" at bounding box center [360, 202] width 663 height 256
drag, startPoint x: 57, startPoint y: 264, endPoint x: 43, endPoint y: 261, distance: 15.0
click at [109, 317] on icon "dialog" at bounding box center [108, 314] width 8 height 8
type input "AQUI"
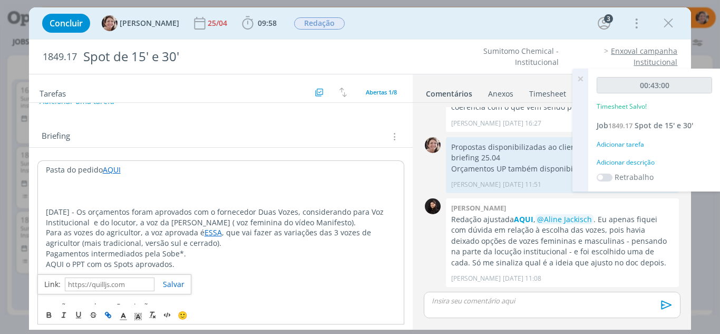
paste input "https://sobeae.sharepoint.com/:v:/s/SOBEAE/EVFcD6MRK9lHvP8vckvgSrUB-r0WmPS8CxnL…"
click at [166, 288] on link "dialog" at bounding box center [169, 284] width 30 height 10
drag, startPoint x: 225, startPoint y: 296, endPoint x: 137, endPoint y: 282, distance: 89.6
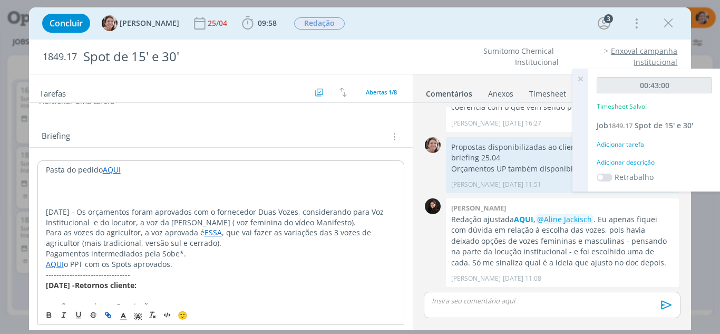
click at [214, 294] on p "dialog" at bounding box center [221, 295] width 351 height 11
click at [57, 266] on link "AQUI" at bounding box center [55, 264] width 18 height 10
click at [104, 293] on div "https://sobeae.sharepoint.com/:v:/s/SOBEAE/EVFcD6MRK9lHvP8vckvgSrUB-r0WmPS8CxnL…" at bounding box center [133, 284] width 193 height 20
click at [106, 291] on link "https://sobeae.sharepoint.com/:v:/s/SOBEAE/EVFcD6MRK9lHvP8vckvgSrUB-r0WmPS8CxnL…" at bounding box center [114, 284] width 80 height 14
click at [224, 288] on link "dialog" at bounding box center [206, 284] width 35 height 10
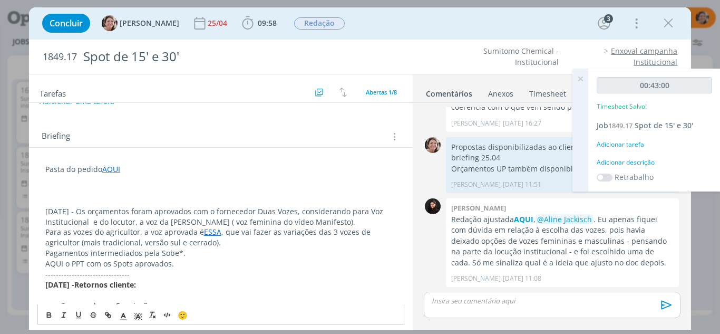
click at [114, 172] on link "AQUI" at bounding box center [111, 169] width 18 height 10
click at [127, 191] on link "https://sobeae.sharepoint.com/:f:/s/SOBEAE/EloqRaeUVpZHt2SKDQJbROoBBd4cbkxeYtpz…" at bounding box center [114, 189] width 80 height 14
drag, startPoint x: 63, startPoint y: 265, endPoint x: 44, endPoint y: 260, distance: 19.0
click at [109, 314] on icon "dialog" at bounding box center [109, 315] width 3 height 3
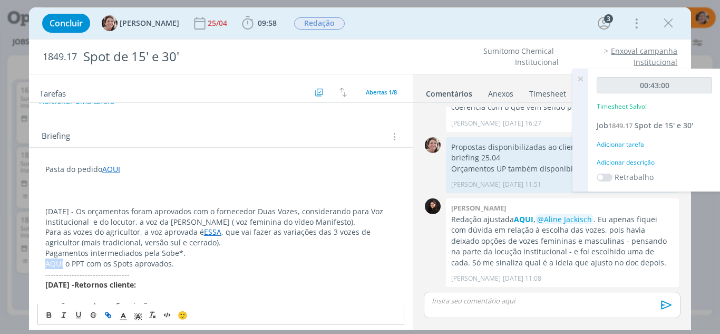
type input "AQUI"
paste input "https://sobeae.sharepoint.com/:f:/s/SOBEAE/Eg-h_Q_Ia2ZEjxHL7uZninoB0Z9W0C89N7q_…"
type input "https://sobeae.sharepoint.com/:f:/s/SOBEAE/Eg-h_Q_Ia2ZEjxHL7uZninoB0Z9W0C89N7q_…"
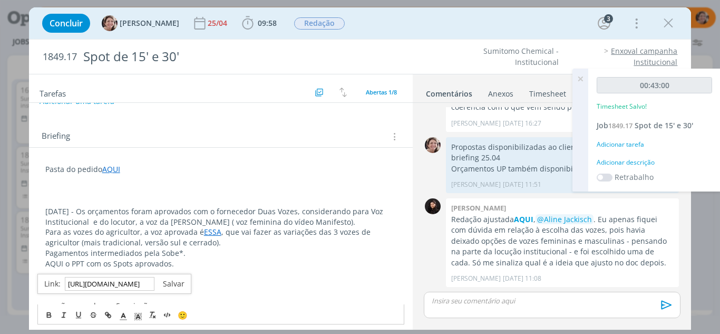
click at [173, 285] on link "dialog" at bounding box center [169, 283] width 30 height 10
click at [70, 211] on p "01.09.25 - Os orçamentos foram aprovados com o fornecedor Duas Vozes, considera…" at bounding box center [221, 216] width 352 height 21
drag, startPoint x: 75, startPoint y: 212, endPoint x: 42, endPoint y: 205, distance: 34.4
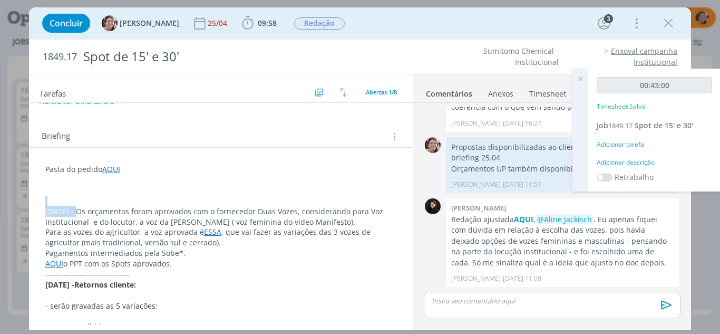
click at [61, 203] on p "dialog" at bounding box center [221, 201] width 352 height 11
click at [79, 214] on p "01.09.25 - Os orçamentos foram aprovados com o fornecedor Duas Vozes, considera…" at bounding box center [221, 216] width 352 height 21
drag, startPoint x: 75, startPoint y: 214, endPoint x: 42, endPoint y: 211, distance: 33.3
click at [48, 314] on icon "dialog" at bounding box center [49, 314] width 8 height 8
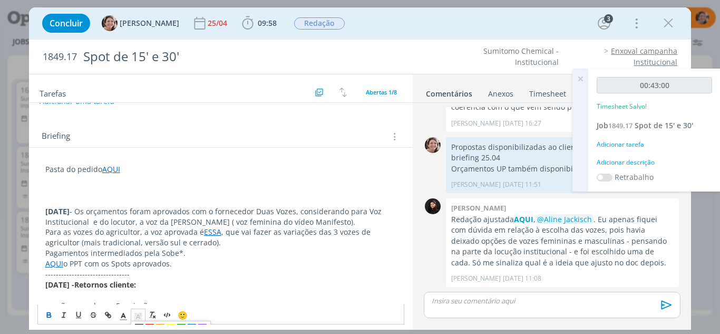
click at [139, 316] on polyline "dialog" at bounding box center [138, 316] width 4 height 4
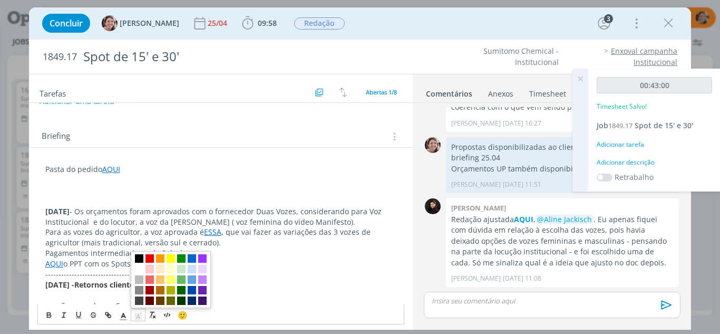
click at [171, 260] on span "dialog" at bounding box center [171, 258] width 8 height 8
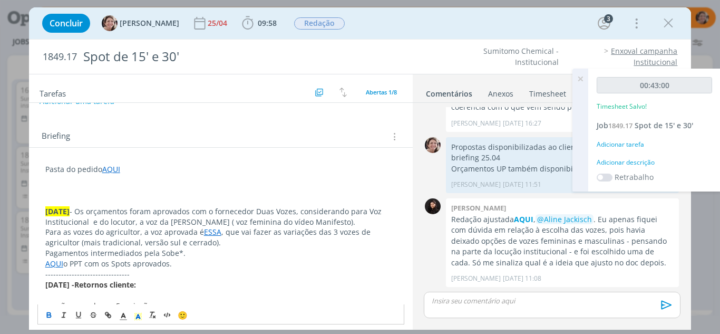
click at [205, 274] on p "--------------------------------" at bounding box center [221, 274] width 352 height 11
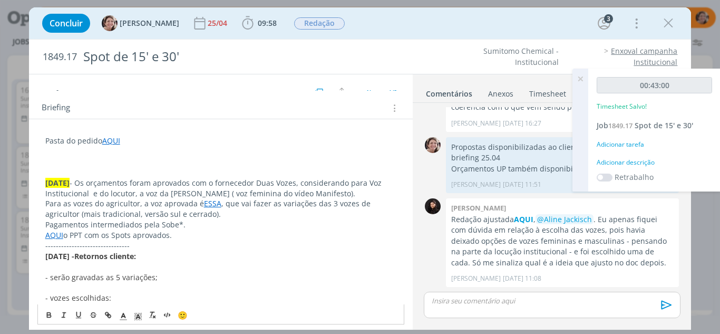
scroll to position [105, 0]
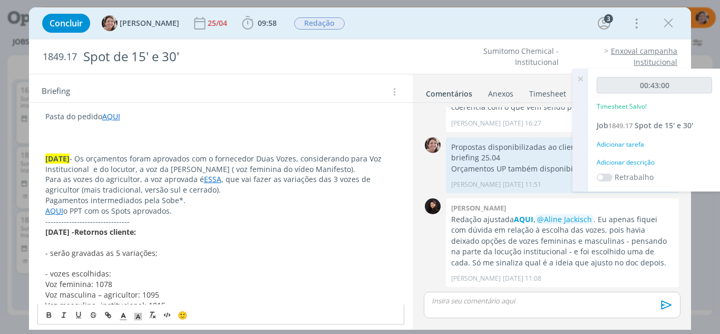
click at [581, 80] on icon at bounding box center [580, 79] width 19 height 21
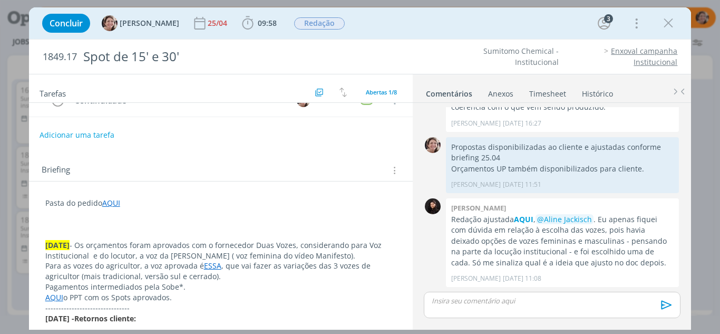
scroll to position [0, 0]
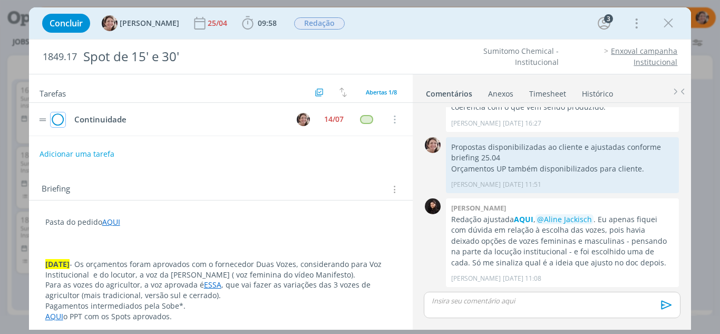
click at [64, 118] on icon "dialog" at bounding box center [58, 120] width 15 height 16
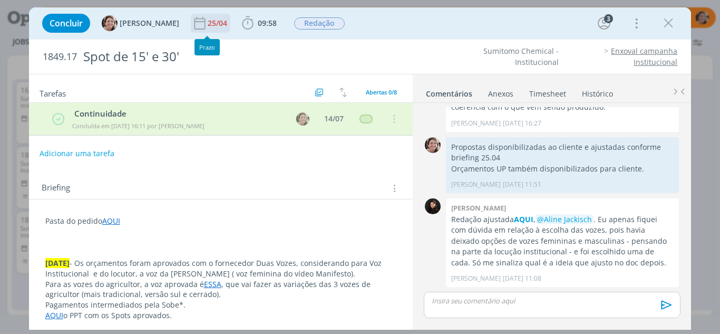
click at [208, 25] on div "25/04" at bounding box center [219, 23] width 22 height 7
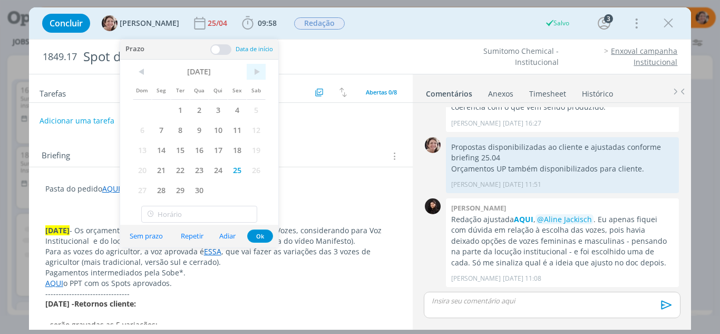
click at [256, 71] on span ">" at bounding box center [256, 72] width 19 height 16
click at [257, 71] on span ">" at bounding box center [256, 72] width 19 height 16
click at [258, 72] on span ">" at bounding box center [256, 72] width 19 height 16
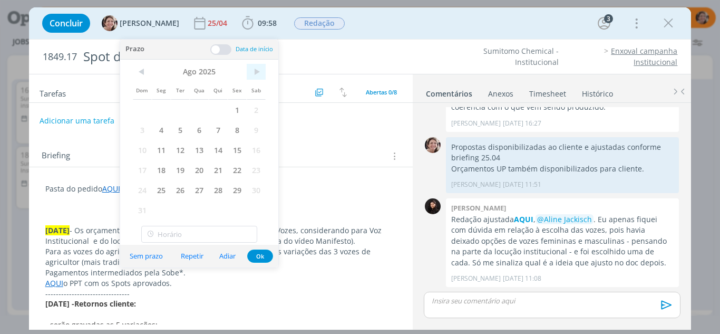
click at [259, 72] on span ">" at bounding box center [256, 72] width 19 height 16
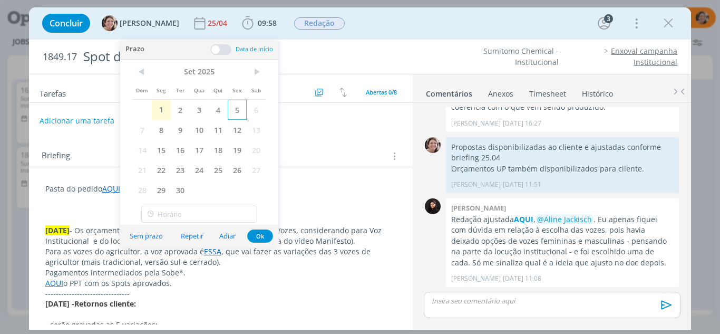
click at [238, 110] on span "5" at bounding box center [237, 110] width 19 height 20
click at [265, 240] on button "Ok" at bounding box center [260, 235] width 26 height 13
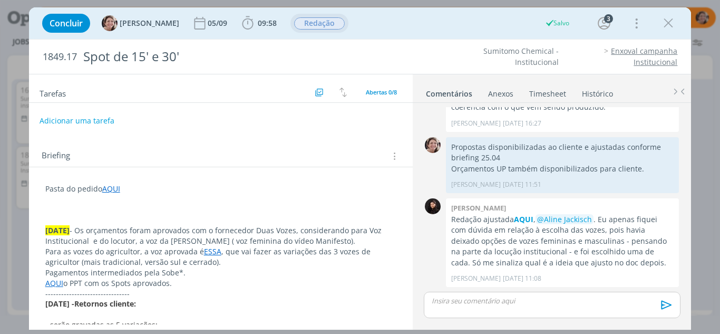
click at [304, 26] on span "Redação" at bounding box center [319, 23] width 51 height 12
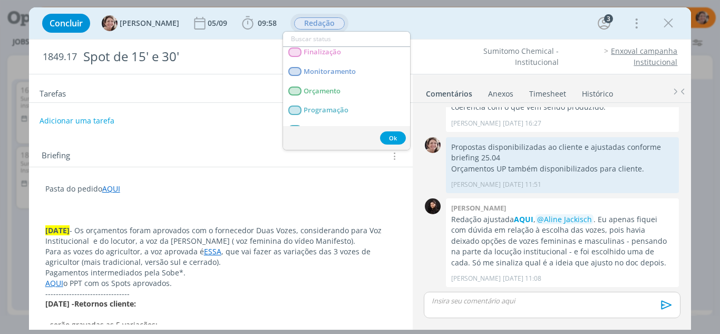
scroll to position [158, 0]
click at [326, 54] on span "Finalização" at bounding box center [322, 52] width 37 height 8
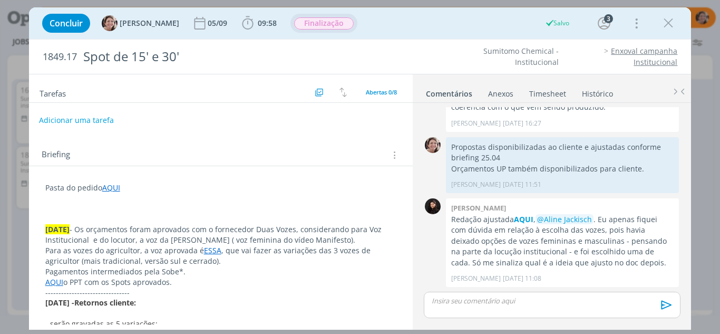
click at [74, 121] on button "Adicionar uma tarefa" at bounding box center [76, 120] width 75 height 18
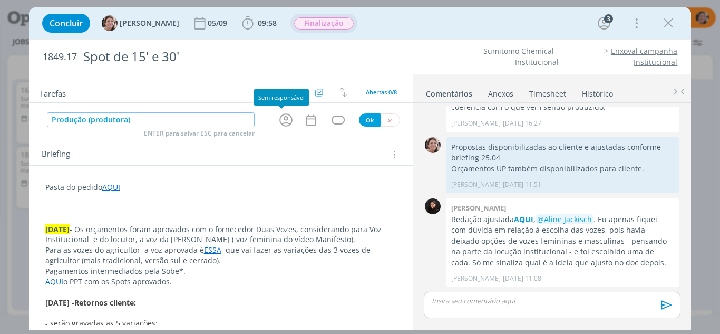
click at [283, 120] on icon "dialog" at bounding box center [286, 120] width 16 height 16
type input "Produção (produtora)"
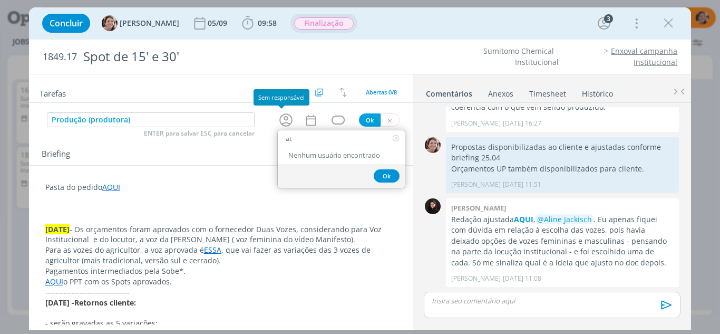
type input "a"
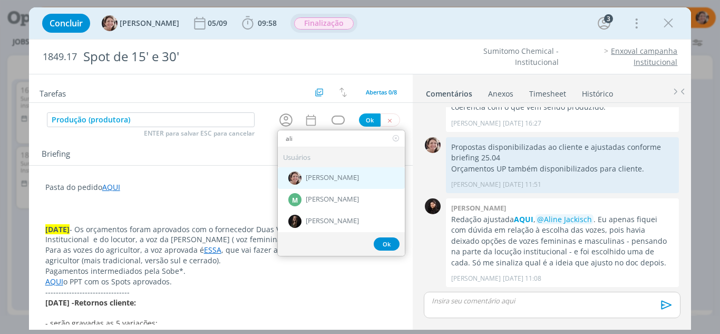
type input "ali"
click at [329, 180] on span "[PERSON_NAME]" at bounding box center [332, 178] width 53 height 8
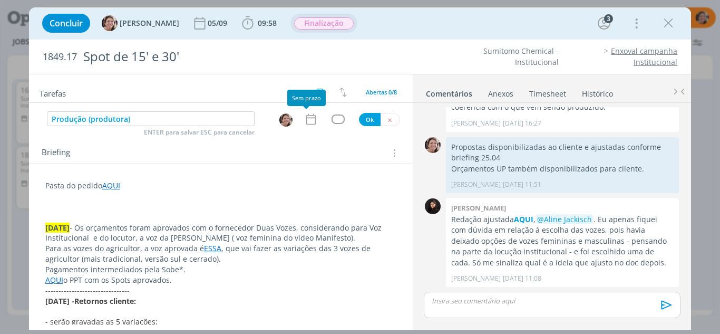
click at [304, 122] on icon "dialog" at bounding box center [311, 119] width 14 height 14
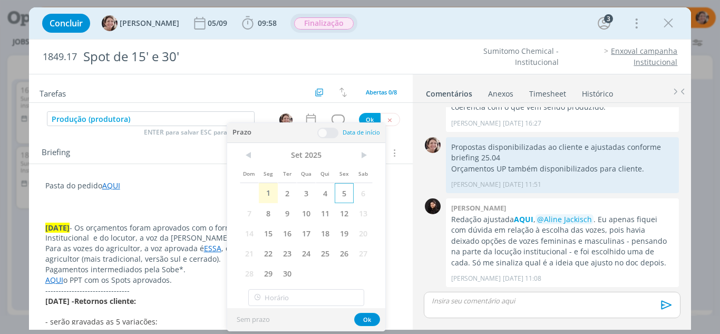
click at [344, 195] on span "5" at bounding box center [344, 193] width 19 height 20
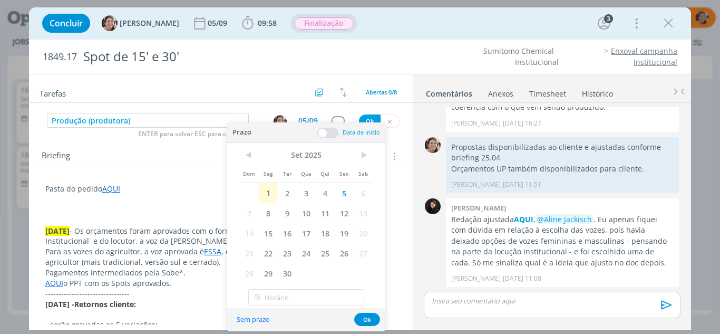
click at [320, 133] on span at bounding box center [327, 133] width 21 height 11
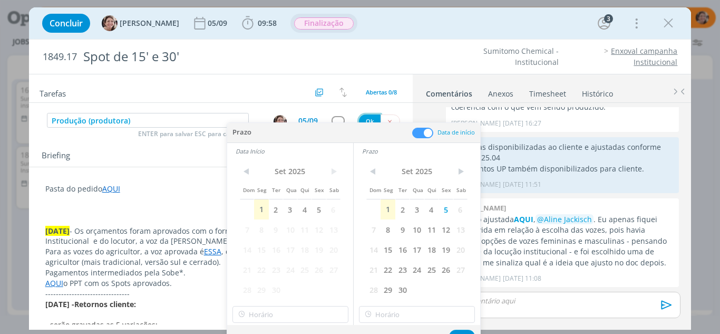
click at [366, 118] on button "Ok" at bounding box center [370, 120] width 22 height 13
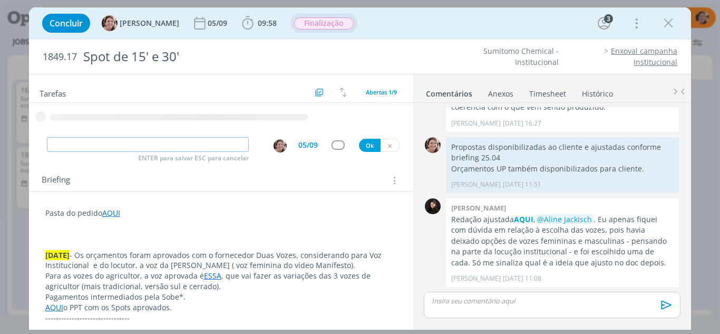
click at [335, 143] on div "Tarefas Usar Job de template Criar template a partir deste job Visualizar Templ…" at bounding box center [221, 199] width 384 height 250
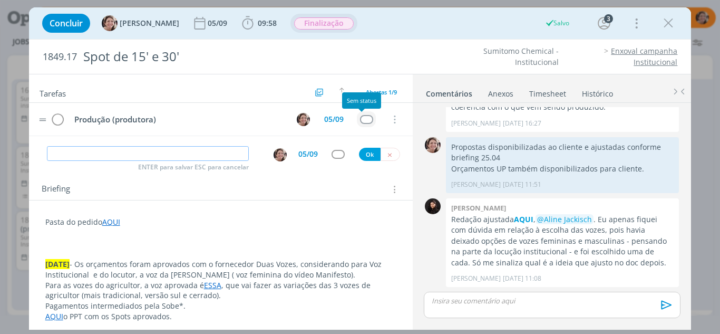
click at [362, 120] on div "dialog" at bounding box center [366, 119] width 13 height 9
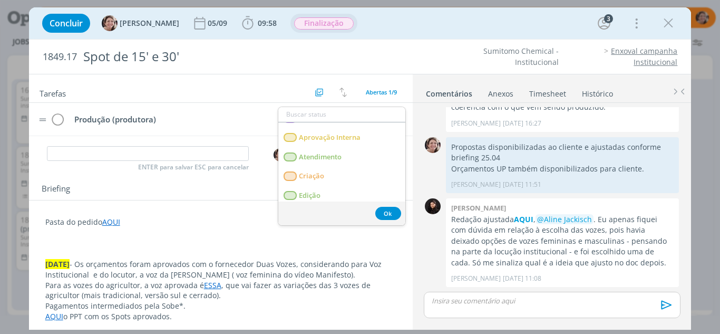
scroll to position [53, 0]
click at [345, 157] on link "Atendimento" at bounding box center [341, 157] width 127 height 20
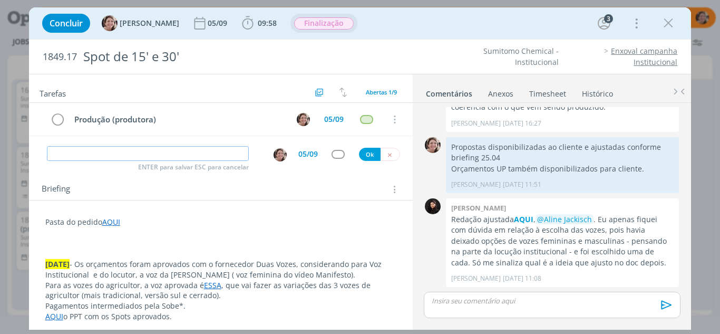
click at [171, 157] on input "dialog" at bounding box center [148, 153] width 202 height 15
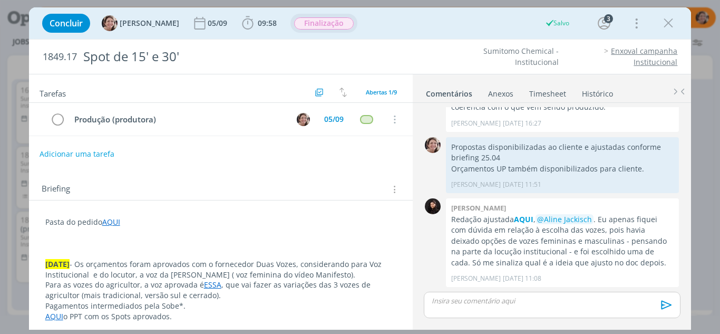
click at [541, 92] on link "Timesheet" at bounding box center [548, 91] width 38 height 15
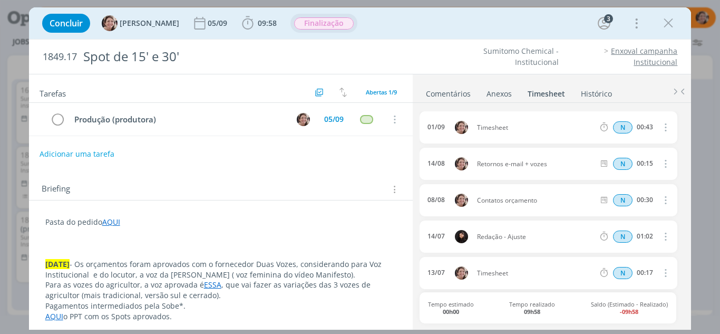
click at [662, 130] on icon "dialog" at bounding box center [665, 127] width 12 height 13
click at [628, 154] on link "Editar" at bounding box center [635, 162] width 83 height 17
drag, startPoint x: 481, startPoint y: 116, endPoint x: 457, endPoint y: 111, distance: 24.4
click at [458, 111] on div "01/09 16:04 Timesheet Selecione a tarefa N 00:43 14/08 Retornos e-mail + vozes …" at bounding box center [552, 215] width 265 height 225
click at [660, 128] on icon "dialog" at bounding box center [664, 127] width 8 height 8
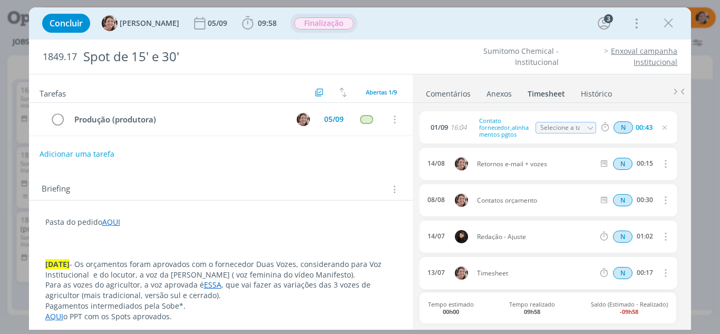
click at [671, 26] on icon "dialog" at bounding box center [668, 23] width 16 height 16
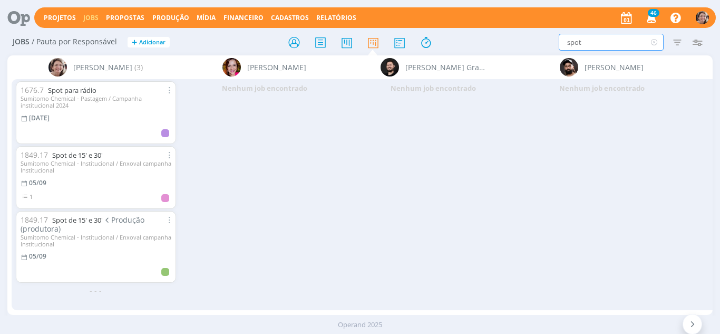
drag, startPoint x: 581, startPoint y: 44, endPoint x: 533, endPoint y: 31, distance: 49.6
click at [533, 31] on div "Jobs / Pauta por Responsável + Adicionar spot Filtrar Filtrar Limpar spot Tipo …" at bounding box center [360, 43] width 706 height 26
type input "a"
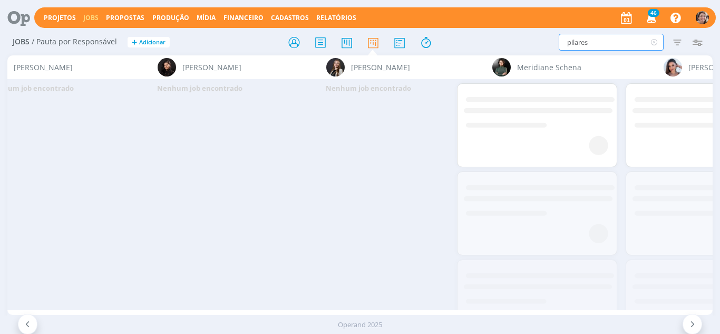
scroll to position [0, 1754]
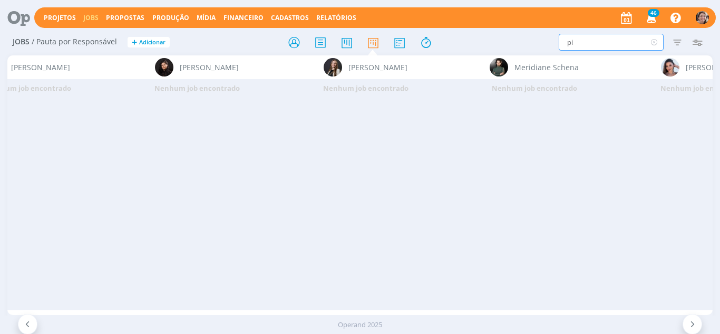
type input "p"
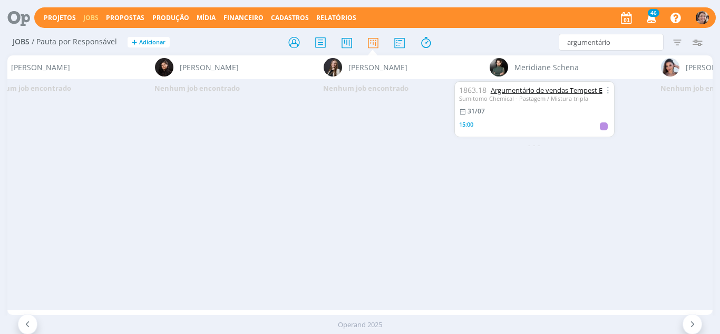
click at [532, 89] on link "Argumentário de vendas Tempest E" at bounding box center [547, 89] width 112 height 9
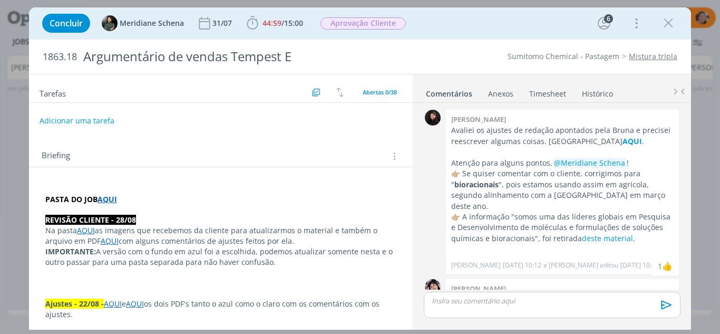
scroll to position [1306, 0]
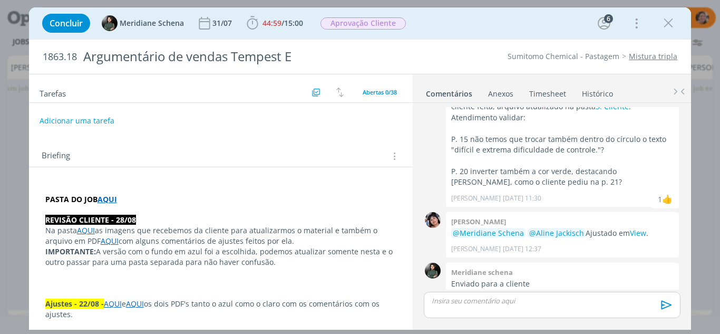
click at [105, 239] on link "AQUI" at bounding box center [110, 241] width 18 height 10
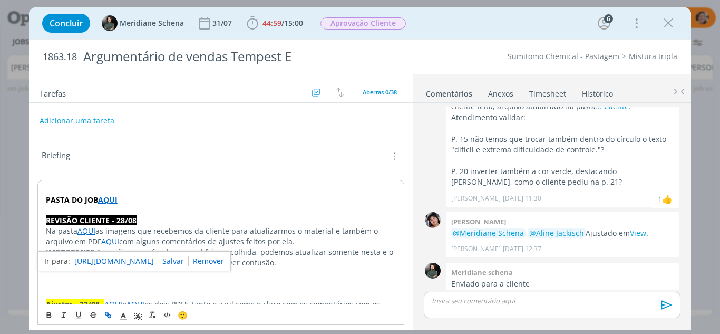
click at [124, 260] on link "https://sobeae.sharepoint.com/:b:/s/SOBEAE/EQUtfAsQTPxBtoeOKXWcrNgBeah16BNnIgYR…" at bounding box center [114, 261] width 80 height 14
click at [294, 294] on p "dialog" at bounding box center [221, 294] width 351 height 11
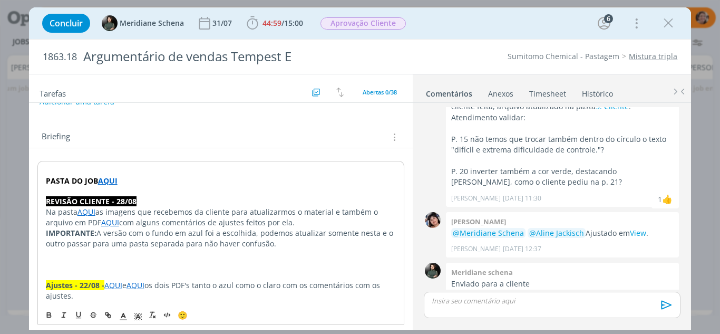
scroll to position [0, 0]
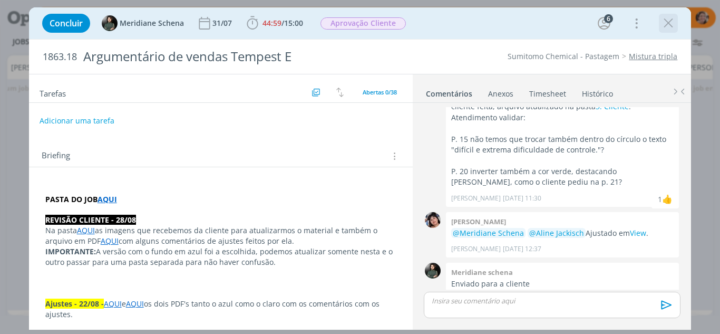
click at [664, 21] on icon "dialog" at bounding box center [668, 23] width 16 height 16
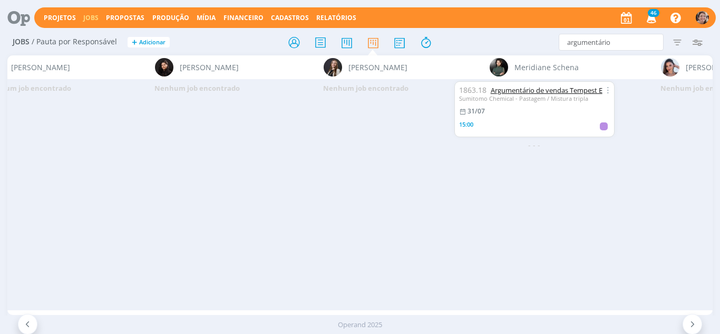
click at [511, 87] on link "Argumentário de vendas Tempest E" at bounding box center [547, 89] width 112 height 9
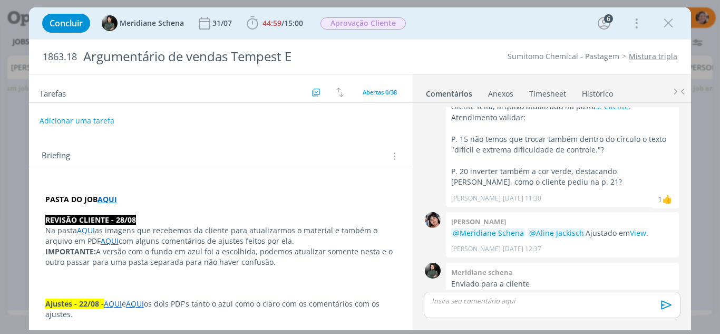
scroll to position [1345, 0]
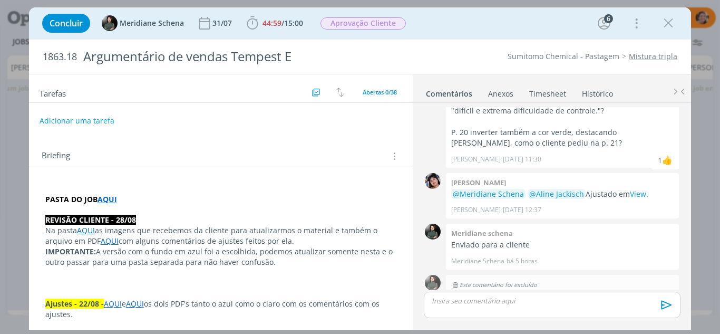
drag, startPoint x: 671, startPoint y: 27, endPoint x: 639, endPoint y: 31, distance: 32.3
click at [672, 27] on icon "dialog" at bounding box center [668, 23] width 16 height 16
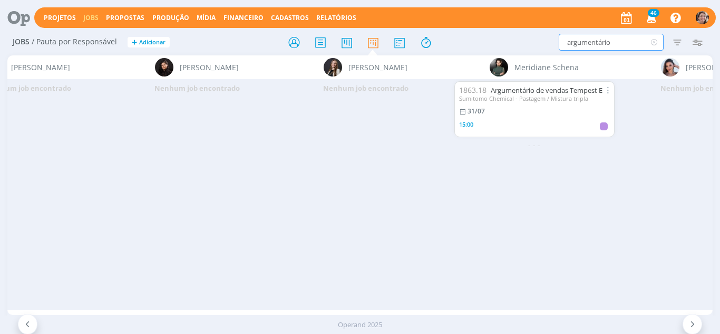
drag, startPoint x: 600, startPoint y: 45, endPoint x: 477, endPoint y: 22, distance: 125.5
click at [477, 22] on div "Projetos Jobs Propostas Produção Mídia Financeiro Cadastros Relatórios 46 Notif…" at bounding box center [360, 167] width 720 height 334
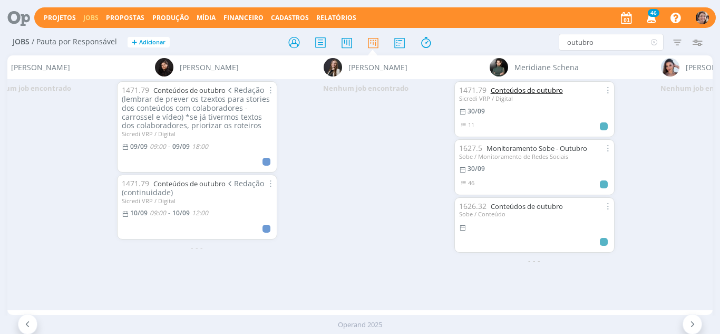
click at [529, 90] on link "Conteúdos de outubro" at bounding box center [527, 89] width 72 height 9
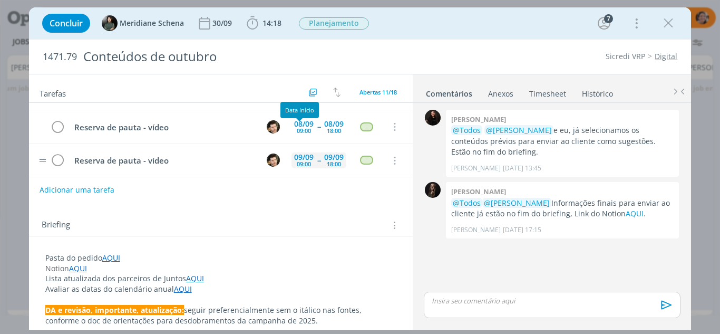
scroll to position [228, 0]
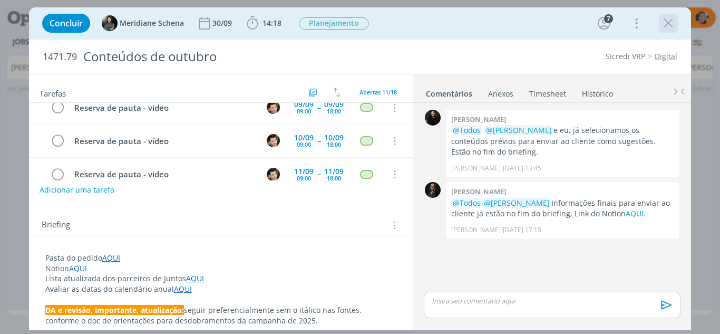
click at [667, 18] on icon "dialog" at bounding box center [668, 23] width 16 height 16
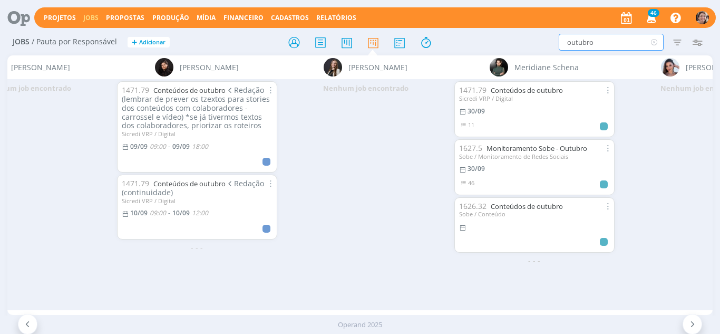
drag, startPoint x: 604, startPoint y: 42, endPoint x: 533, endPoint y: 30, distance: 71.1
click at [533, 30] on div "Jobs / Pauta por Responsável + Adicionar outubro Filtrar Filtrar Limpar outubro…" at bounding box center [360, 43] width 706 height 26
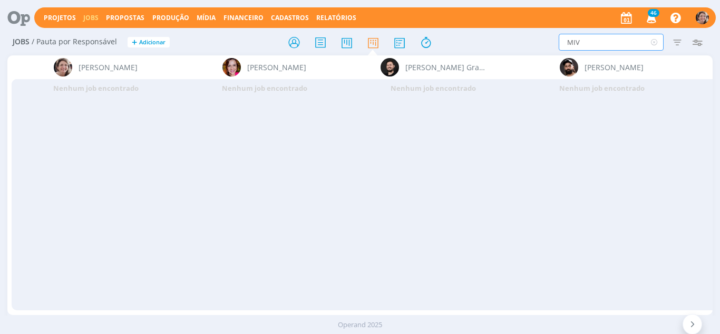
drag, startPoint x: 566, startPoint y: 38, endPoint x: 523, endPoint y: 29, distance: 43.7
click at [520, 31] on div "Jobs / Pauta por Responsável + Adicionar MIV Filtrar Filtrar Limpar MIV Tipo Jo…" at bounding box center [360, 43] width 706 height 26
type input "50 anos"
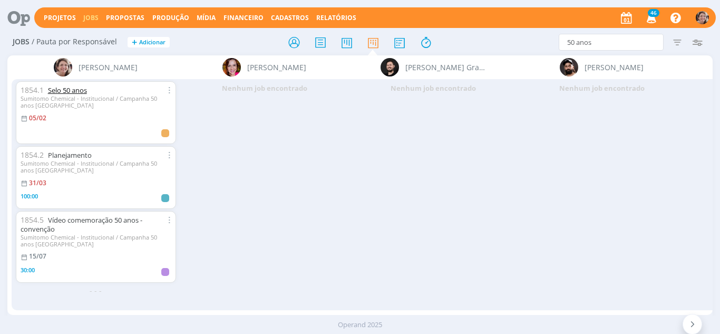
click at [63, 89] on link "Selo 50 anos" at bounding box center [67, 89] width 39 height 9
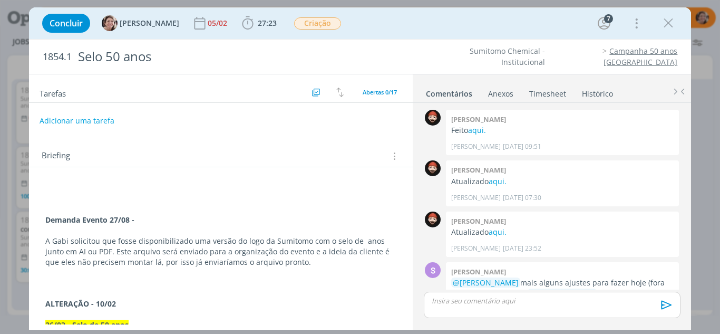
scroll to position [955, 0]
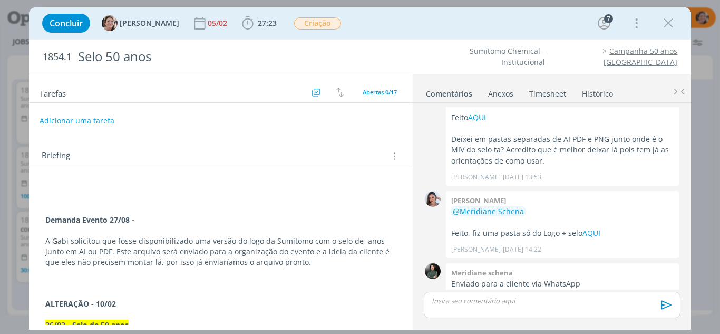
click at [473, 313] on div "dialog" at bounding box center [552, 304] width 256 height 26
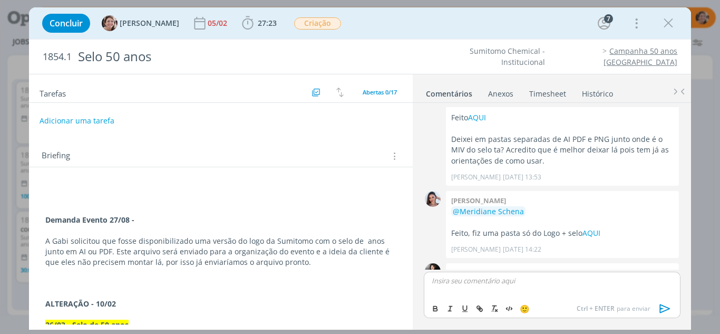
scroll to position [975, 0]
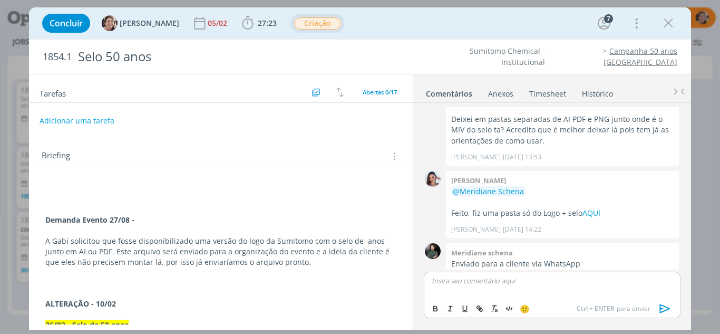
click at [320, 22] on span "Criação" at bounding box center [317, 23] width 47 height 12
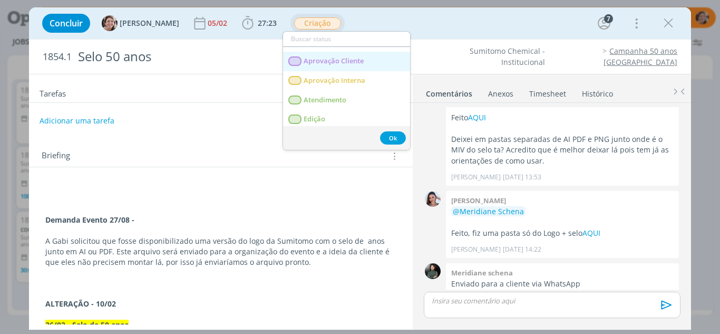
scroll to position [53, 0]
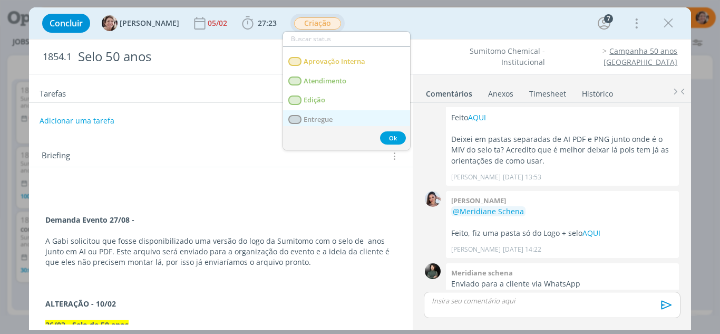
click at [344, 116] on link "Entregue" at bounding box center [346, 120] width 127 height 20
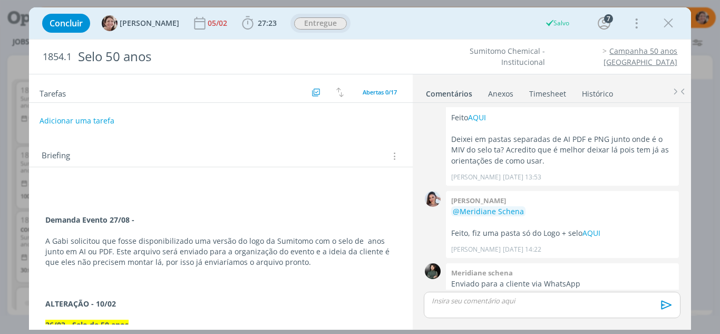
click at [499, 301] on p "dialog" at bounding box center [551, 300] width 239 height 9
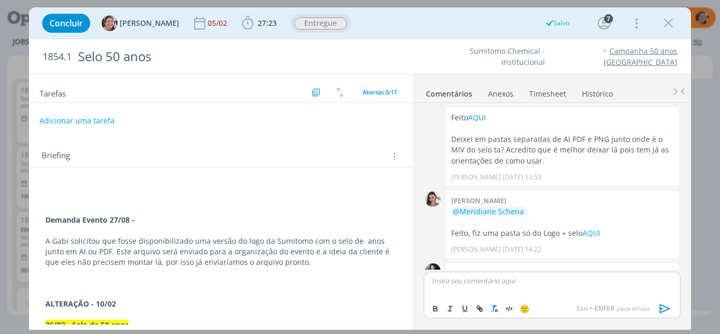
scroll to position [975, 0]
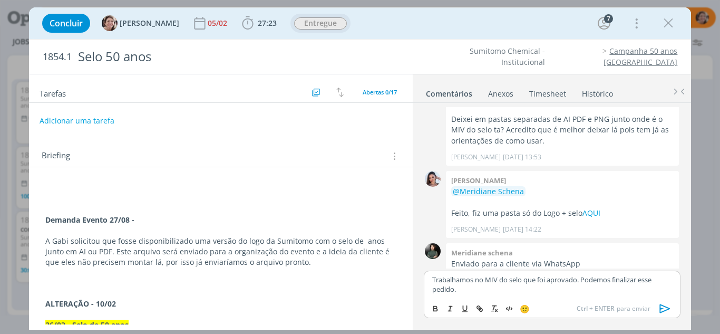
click at [662, 306] on icon "dialog" at bounding box center [665, 308] width 16 height 16
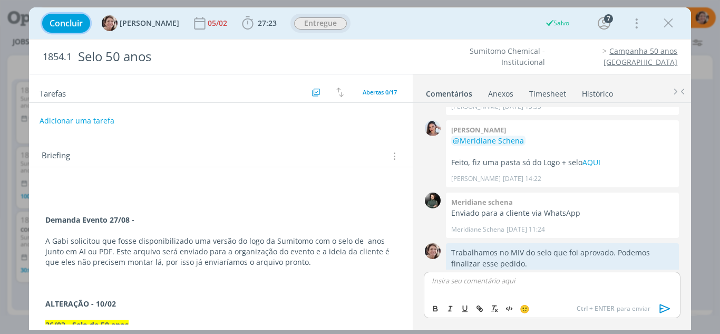
click at [63, 22] on span "Concluir" at bounding box center [66, 23] width 33 height 8
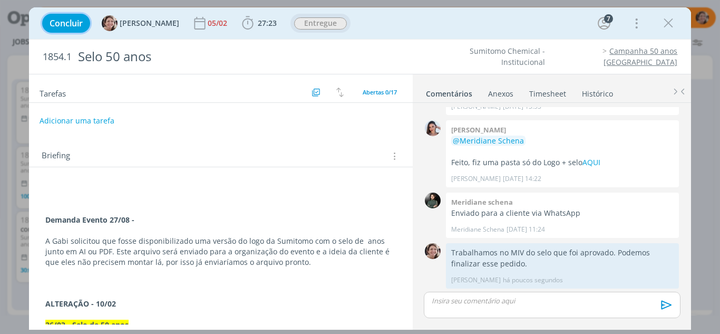
scroll to position [1006, 0]
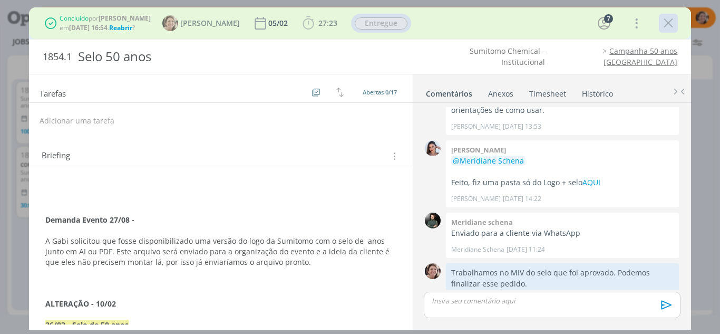
click at [664, 25] on icon "dialog" at bounding box center [668, 23] width 16 height 16
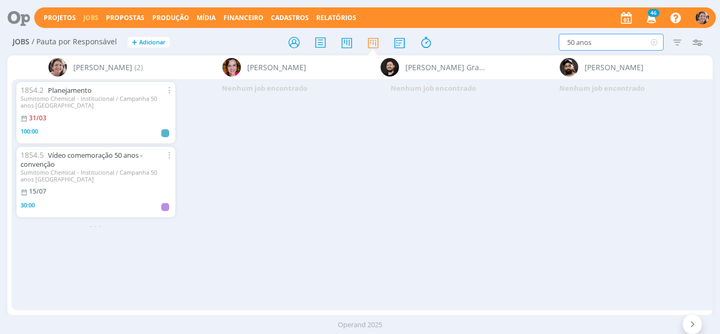
drag, startPoint x: 602, startPoint y: 48, endPoint x: 521, endPoint y: 37, distance: 82.4
click at [521, 37] on div "50 anos Filtrar Filtrar Limpar 50 anos Tipo Jobs e Tarefas Data Personalizado a…" at bounding box center [595, 42] width 225 height 17
type input "intranet"
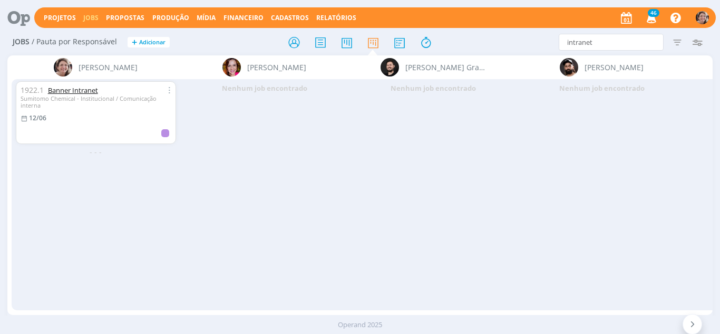
click at [62, 87] on link "Banner Intranet" at bounding box center [73, 89] width 50 height 9
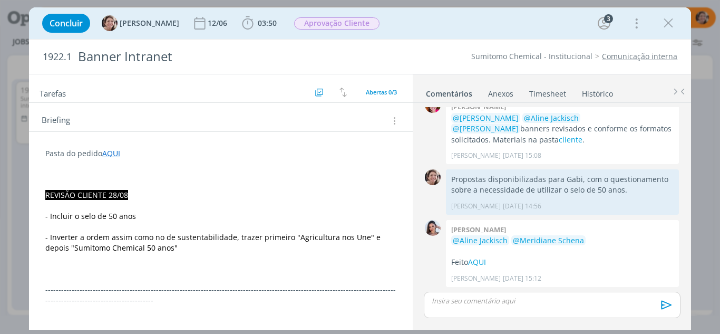
scroll to position [53, 0]
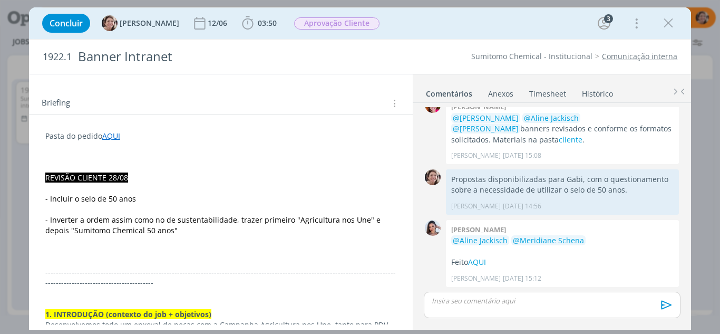
click at [548, 96] on link "Timesheet" at bounding box center [548, 91] width 38 height 15
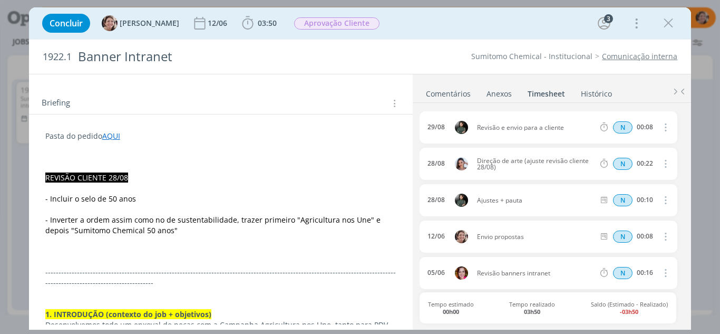
click at [358, 134] on p "Pasta do pedido AQUI" at bounding box center [221, 136] width 352 height 11
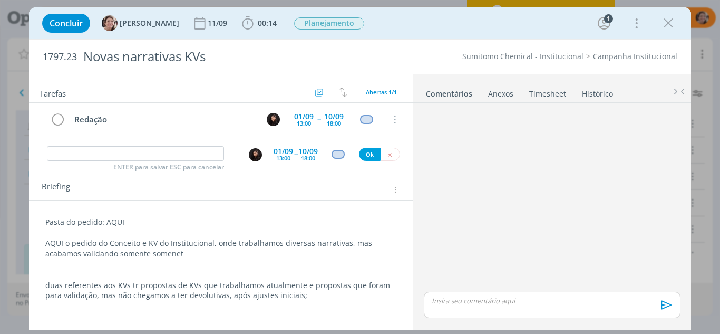
scroll to position [42, 0]
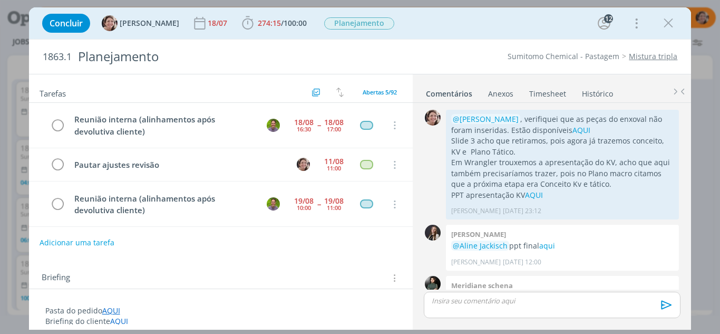
scroll to position [1499, 0]
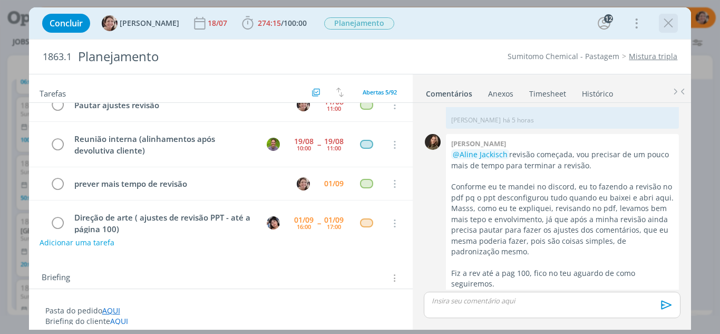
click at [674, 20] on icon "dialog" at bounding box center [668, 23] width 16 height 16
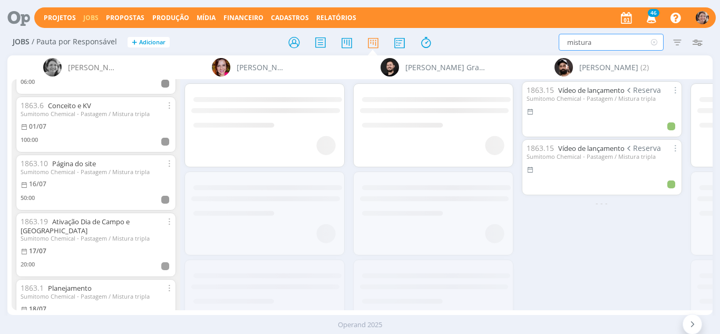
click at [532, 27] on div "Projetos Jobs Propostas Produção [GEOGRAPHIC_DATA] Financeiro Cadastros Relatór…" at bounding box center [360, 167] width 720 height 334
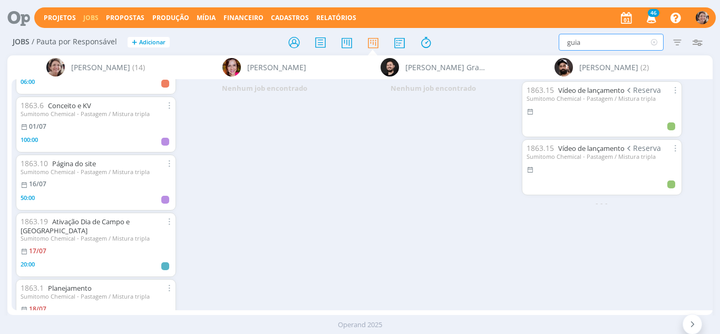
type input "guia"
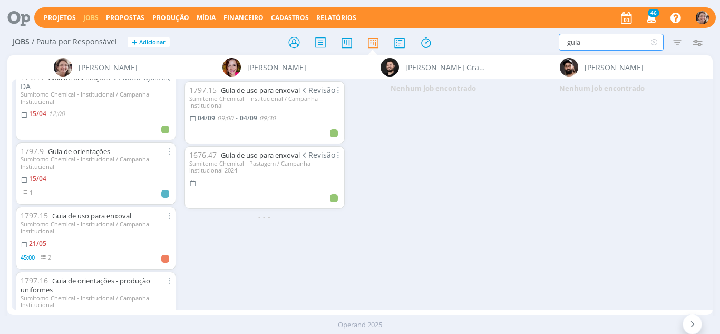
scroll to position [105, 0]
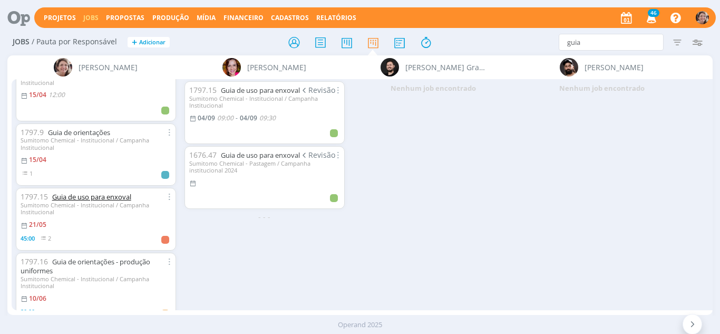
click at [89, 199] on link "Guia de uso para enxoval" at bounding box center [91, 196] width 79 height 9
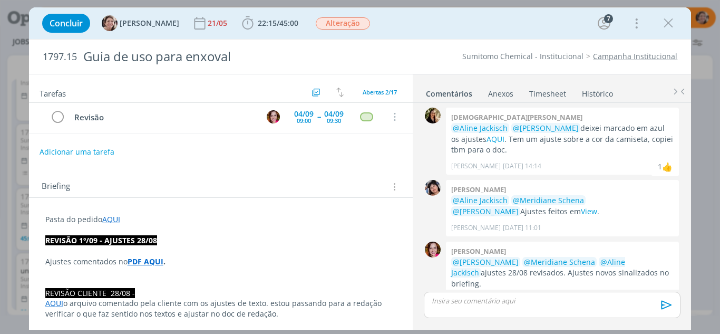
scroll to position [53, 0]
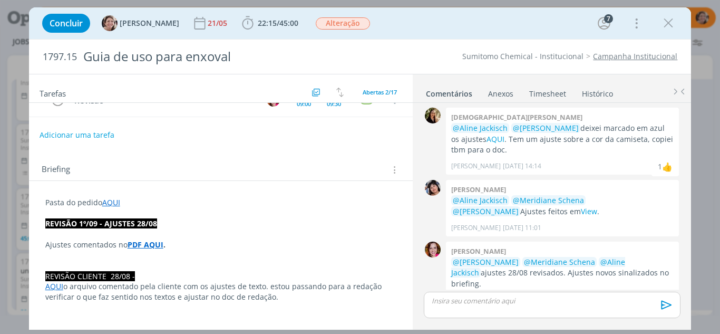
drag, startPoint x: 670, startPoint y: 27, endPoint x: 366, endPoint y: 104, distance: 313.7
click at [670, 27] on icon "dialog" at bounding box center [668, 23] width 16 height 16
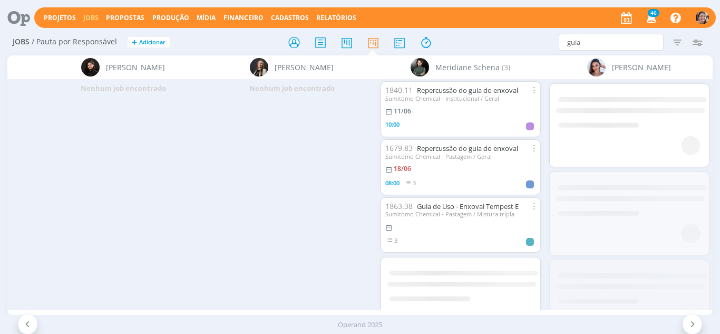
scroll to position [0, 1828]
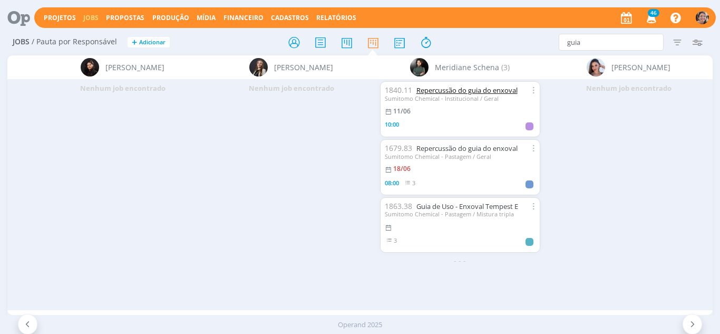
click at [442, 89] on link "Repercussão do guia do enxoval" at bounding box center [466, 89] width 101 height 9
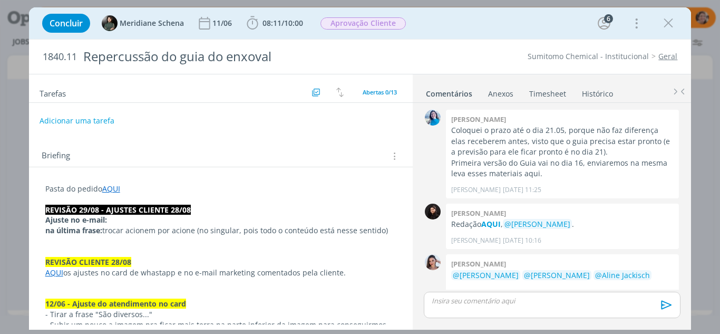
scroll to position [1100, 0]
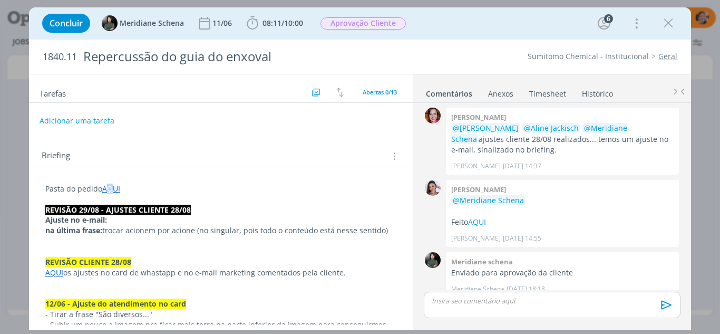
click at [111, 189] on link "AQUI" at bounding box center [111, 188] width 18 height 10
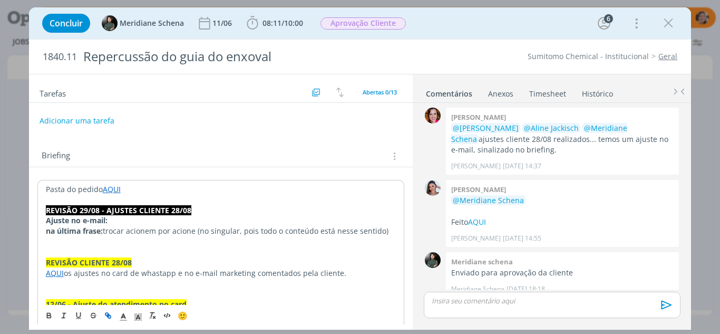
drag, startPoint x: 181, startPoint y: 200, endPoint x: 169, endPoint y: 197, distance: 13.0
click at [182, 200] on p "dialog" at bounding box center [221, 199] width 351 height 11
click at [112, 191] on link "AQUI" at bounding box center [112, 189] width 18 height 10
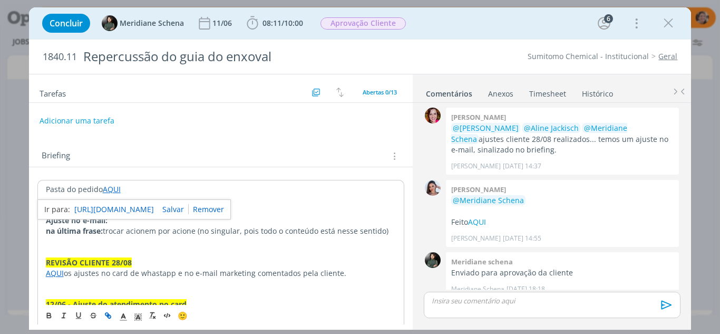
click at [125, 212] on link "[URL][DOMAIN_NAME]" at bounding box center [114, 209] width 80 height 14
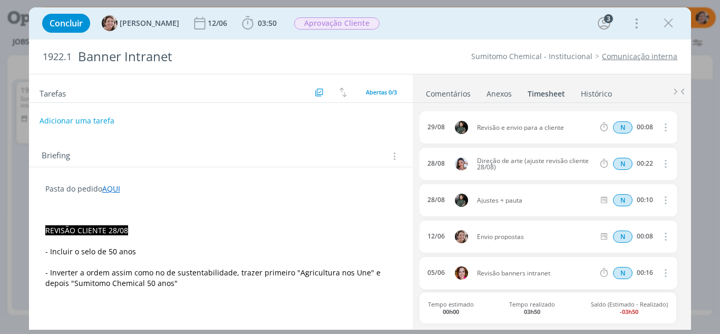
click at [445, 88] on link "Comentários" at bounding box center [448, 91] width 46 height 15
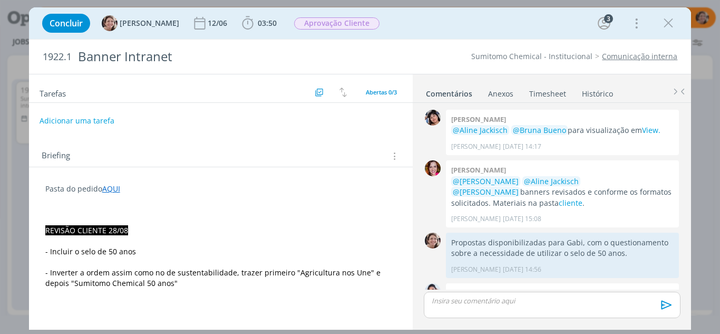
click at [473, 307] on div "dialog" at bounding box center [552, 304] width 256 height 26
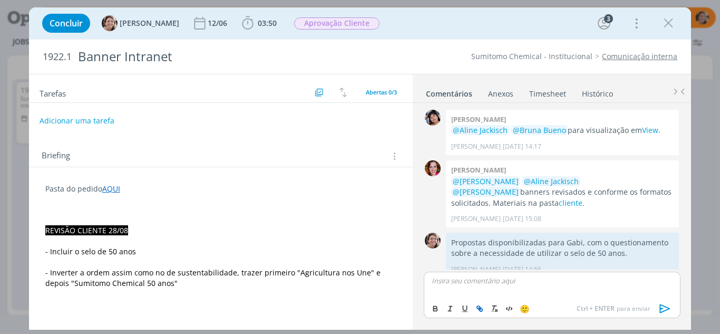
scroll to position [83, 0]
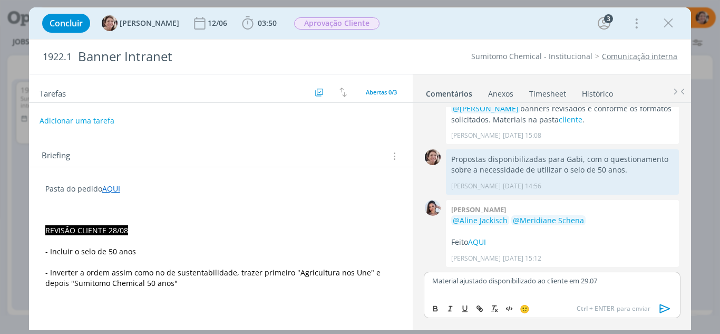
click at [488, 279] on p "Material ajustado disponibilizado ao cliente em 29.07" at bounding box center [551, 280] width 239 height 9
click at [664, 306] on icon "dialog" at bounding box center [664, 308] width 11 height 9
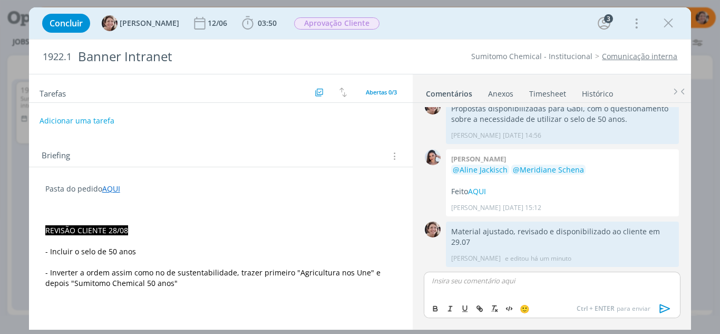
click at [84, 220] on p "dialog" at bounding box center [221, 220] width 352 height 11
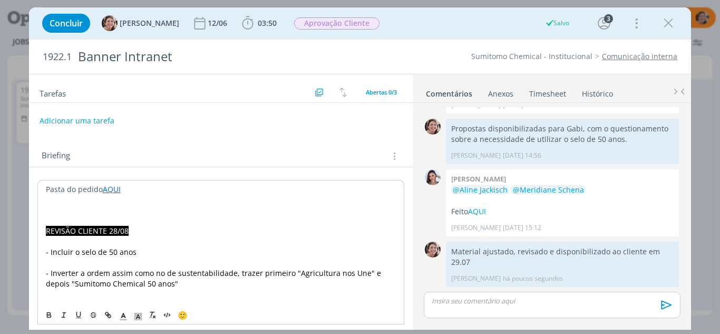
scroll to position [114, 0]
click at [74, 211] on p "dialog" at bounding box center [221, 210] width 351 height 11
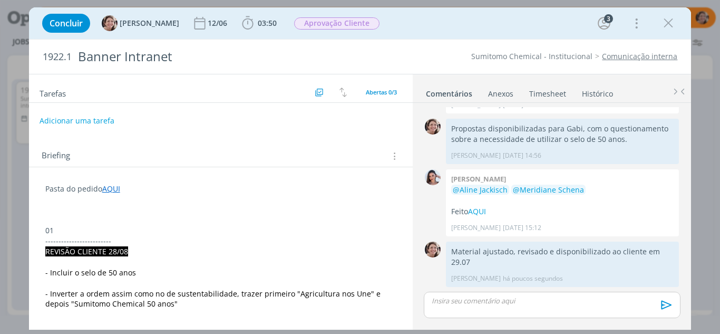
click at [80, 232] on p "01" at bounding box center [221, 230] width 352 height 11
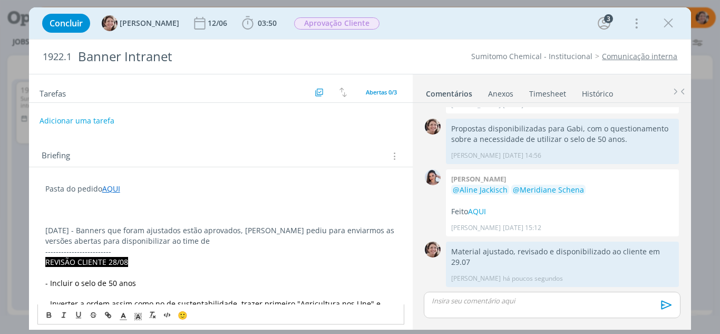
click at [192, 237] on p "[DATE] - Banners que foram ajustados estão aprovados, [PERSON_NAME] pediu para …" at bounding box center [221, 235] width 352 height 21
drag, startPoint x: 73, startPoint y: 230, endPoint x: 40, endPoint y: 220, distance: 34.8
click at [45, 313] on icon "dialog" at bounding box center [49, 314] width 8 height 8
click at [141, 319] on icon "dialog" at bounding box center [137, 316] width 9 height 9
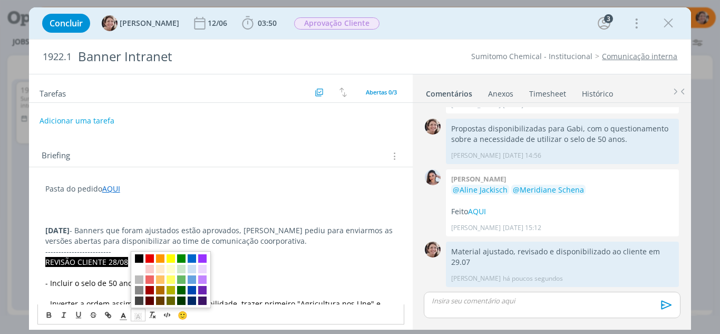
drag, startPoint x: 168, startPoint y: 270, endPoint x: 176, endPoint y: 268, distance: 8.3
click at [170, 270] on span "dialog" at bounding box center [171, 269] width 8 height 8
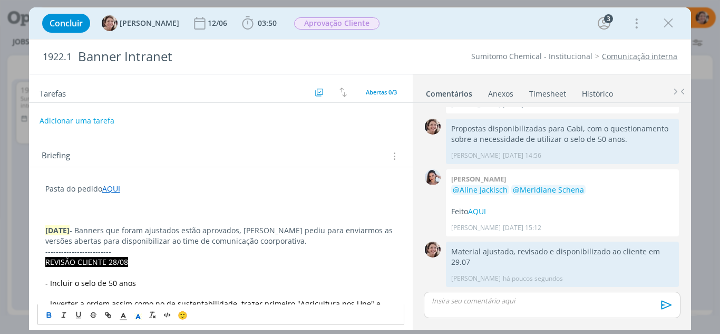
click at [284, 240] on p "[DATE] - Banners que foram ajustados estão aprovados, [PERSON_NAME] pediu para …" at bounding box center [221, 235] width 352 height 21
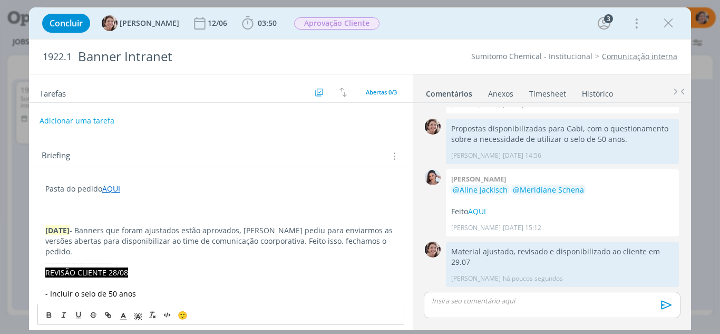
click at [450, 309] on div "dialog" at bounding box center [552, 304] width 256 height 26
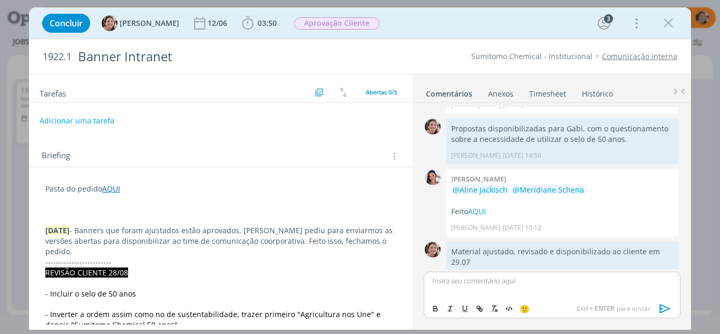
scroll to position [134, 0]
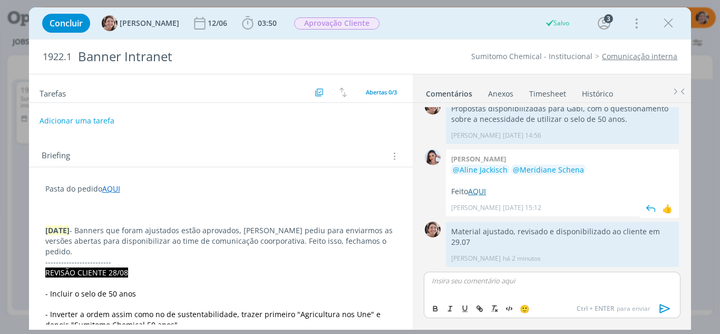
click at [482, 191] on link "AQUI" at bounding box center [477, 191] width 18 height 10
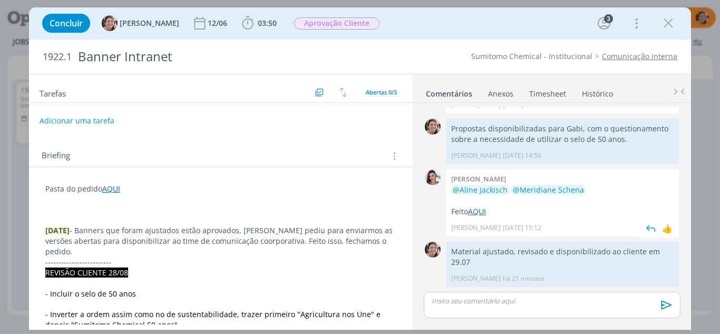
scroll to position [114, 0]
